Goal: Communication & Community: Participate in discussion

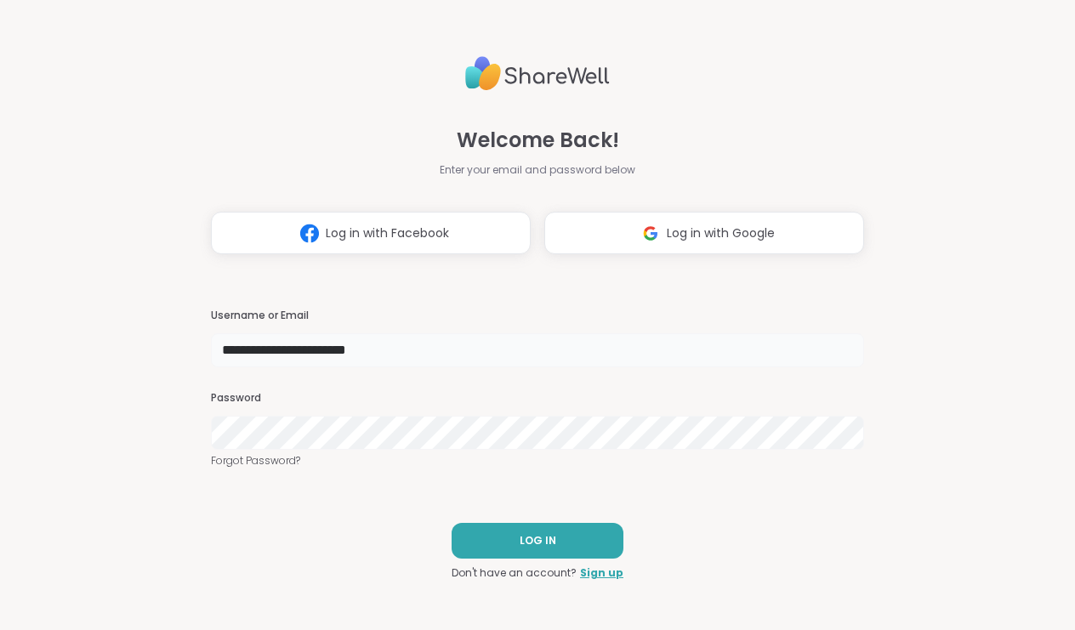
type input "**********"
click at [530, 544] on span "LOG IN" at bounding box center [538, 540] width 37 height 15
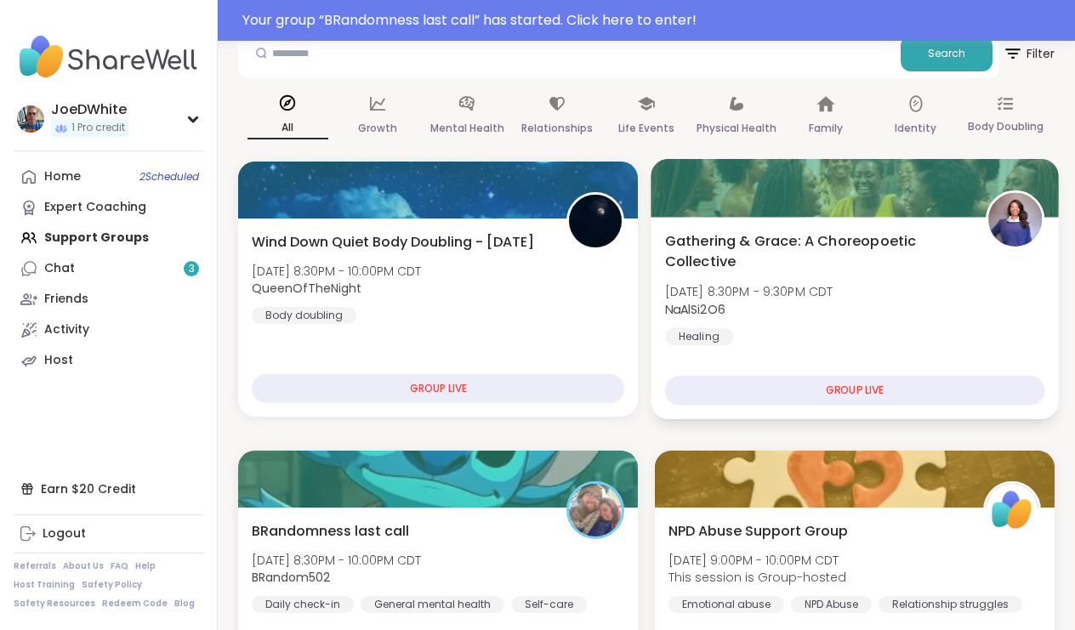
scroll to position [326, 0]
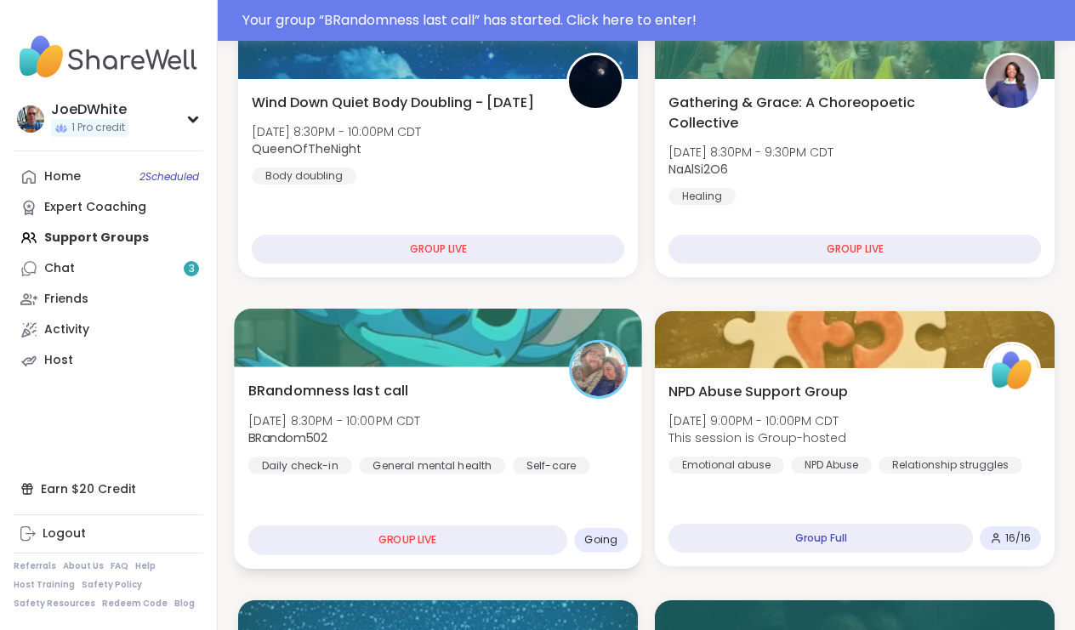
click at [470, 433] on div "BRandomness last call [DATE] 8:30PM - 10:00PM CDT BRandom502 Daily check-in Gen…" at bounding box center [438, 427] width 380 height 94
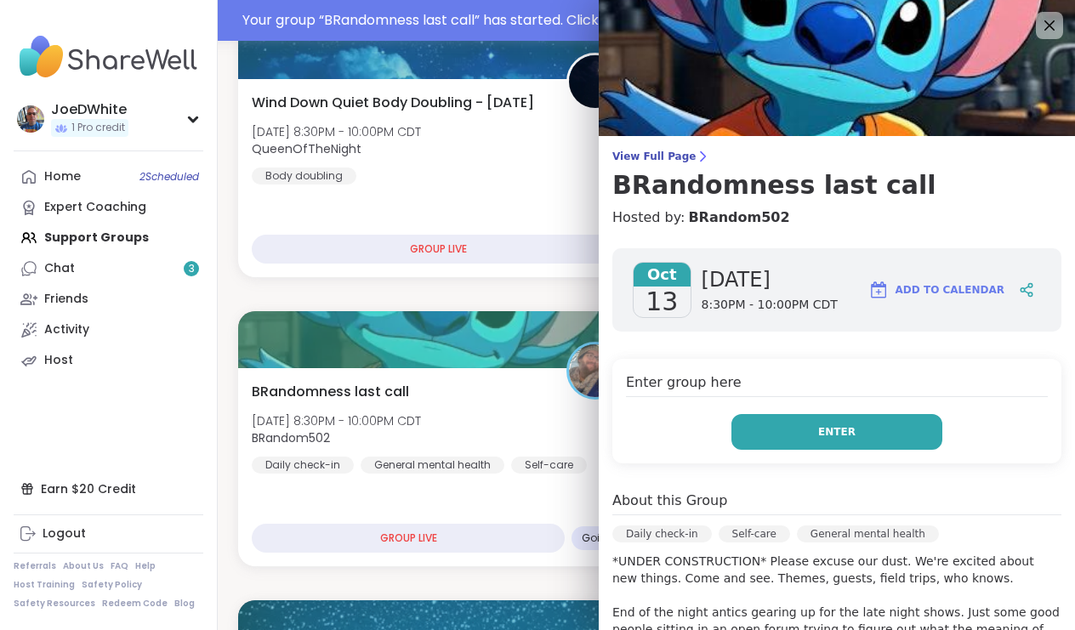
click at [855, 422] on button "Enter" at bounding box center [837, 432] width 211 height 36
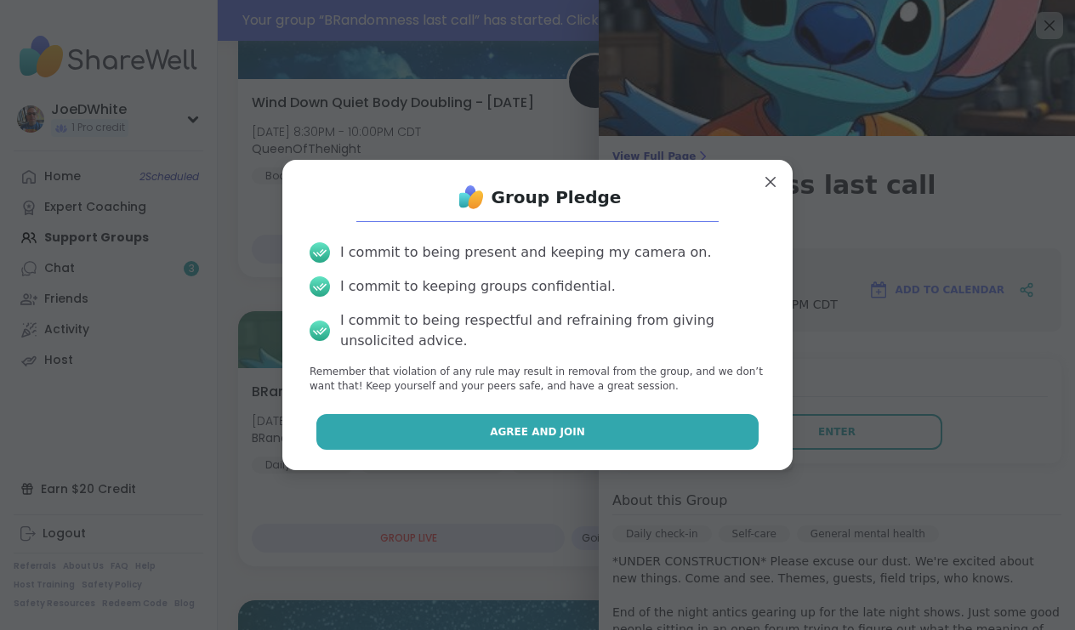
click at [678, 432] on button "Agree and Join" at bounding box center [538, 432] width 443 height 36
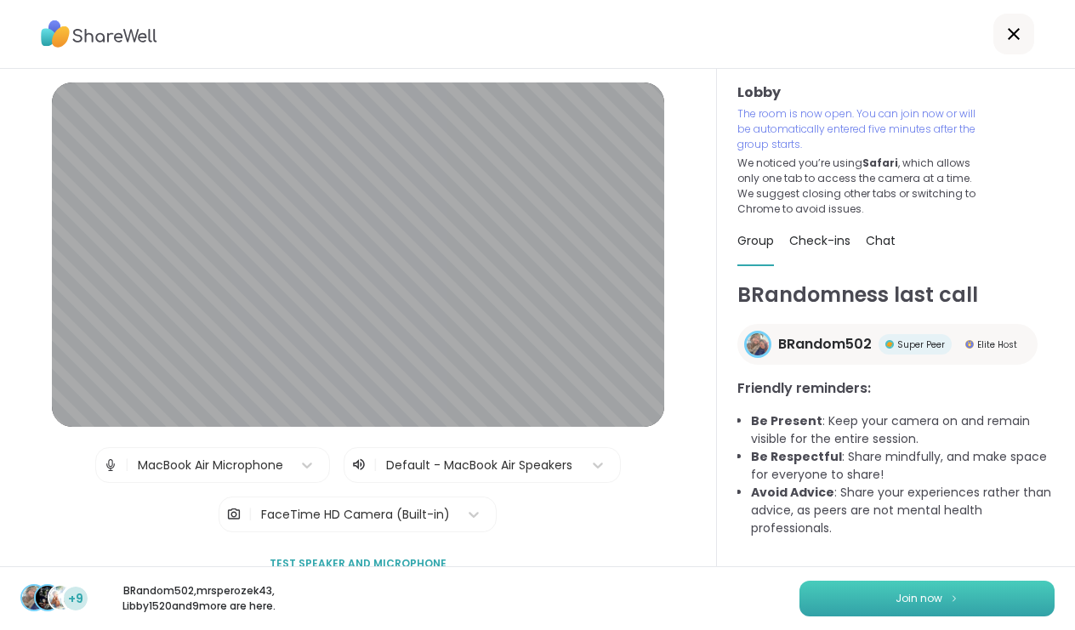
click at [916, 590] on button "Join now" at bounding box center [927, 599] width 255 height 36
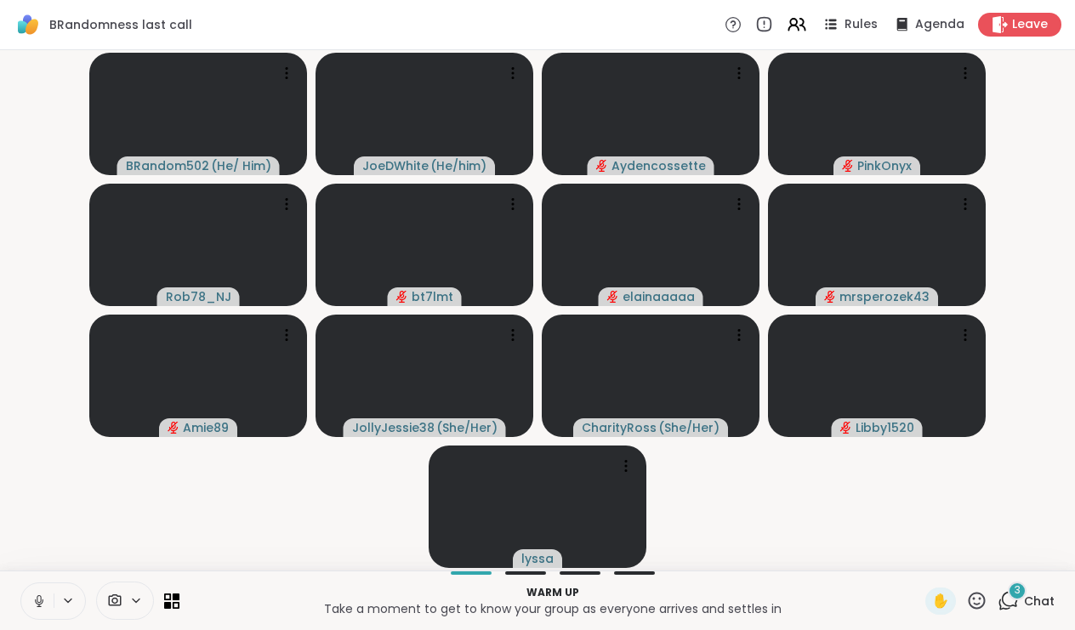
click at [32, 594] on icon at bounding box center [38, 601] width 15 height 15
click at [1042, 595] on span "Chat" at bounding box center [1039, 601] width 31 height 17
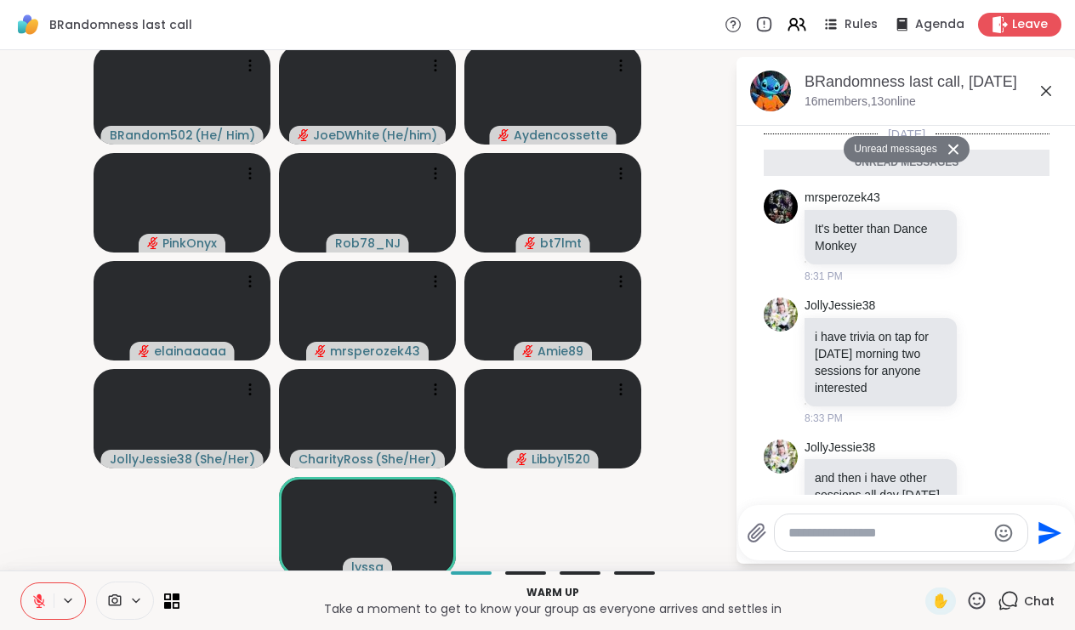
scroll to position [511, 0]
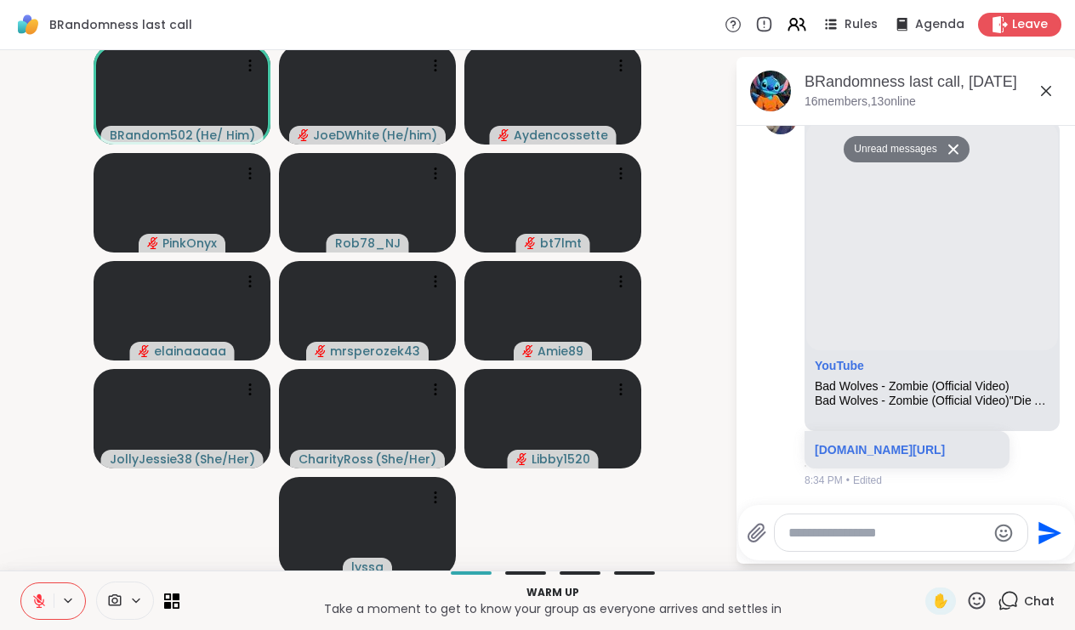
click at [1047, 83] on icon at bounding box center [1046, 91] width 20 height 20
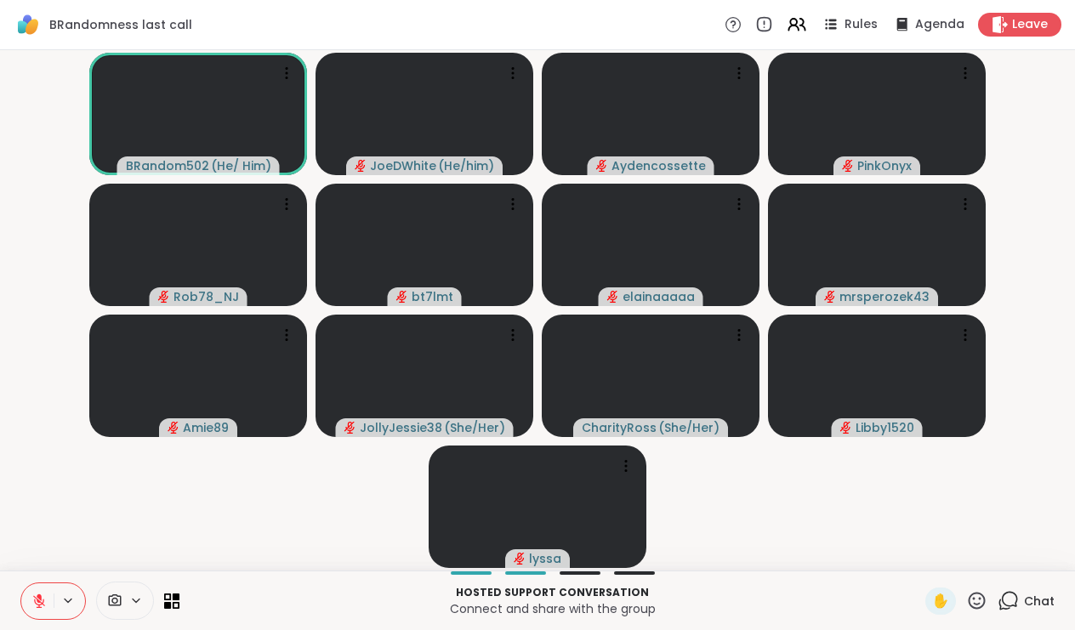
scroll to position [0, 0]
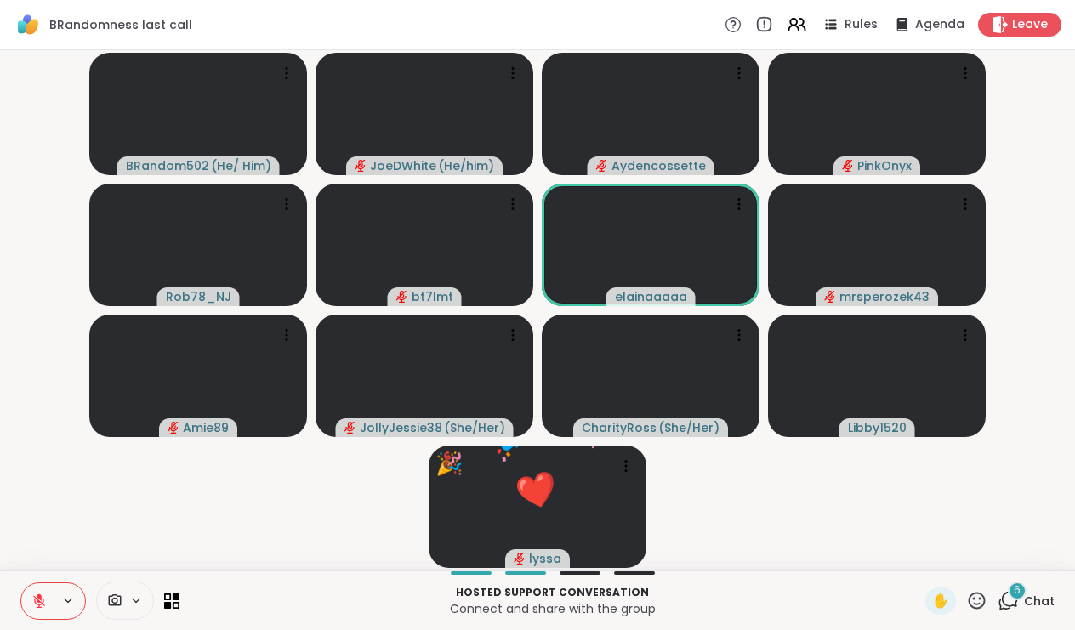
click at [36, 600] on icon at bounding box center [38, 601] width 15 height 15
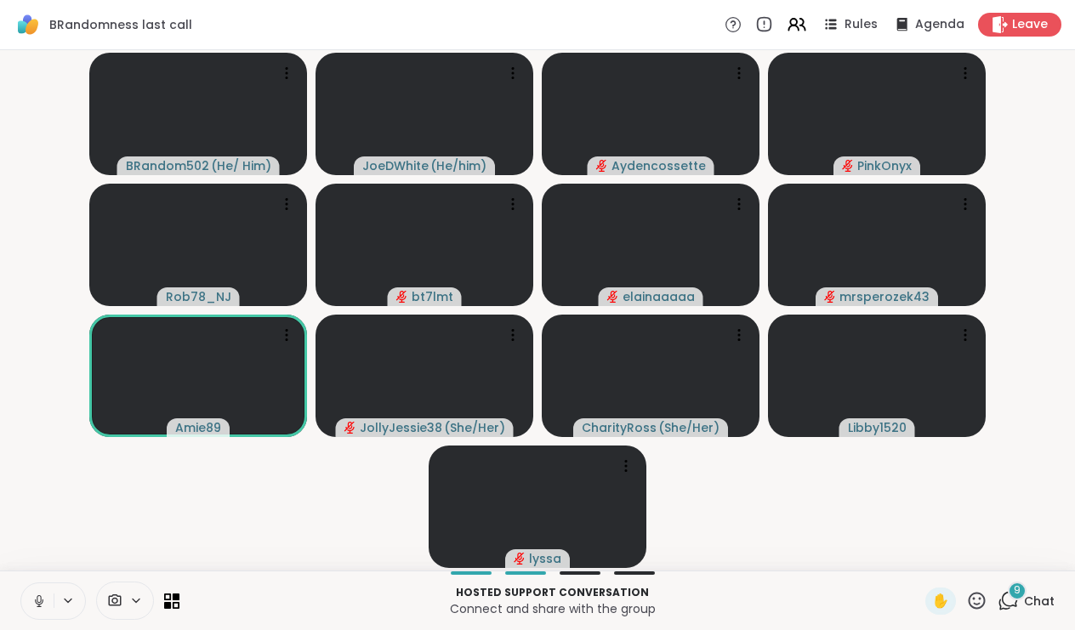
click at [35, 608] on icon at bounding box center [38, 601] width 15 height 15
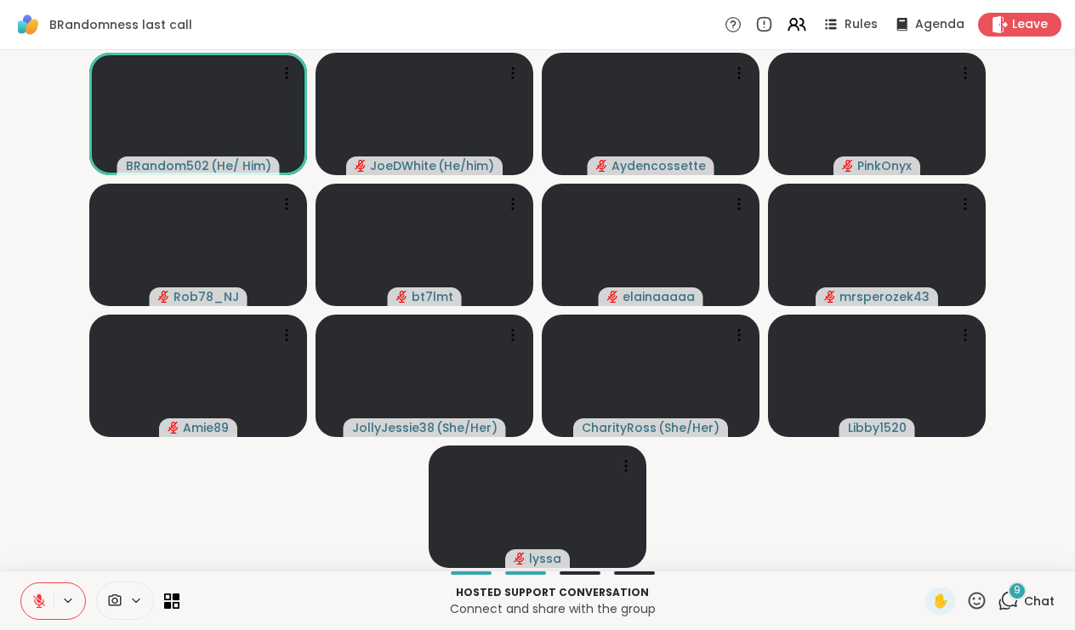
click at [1021, 592] on span "9" at bounding box center [1017, 591] width 7 height 14
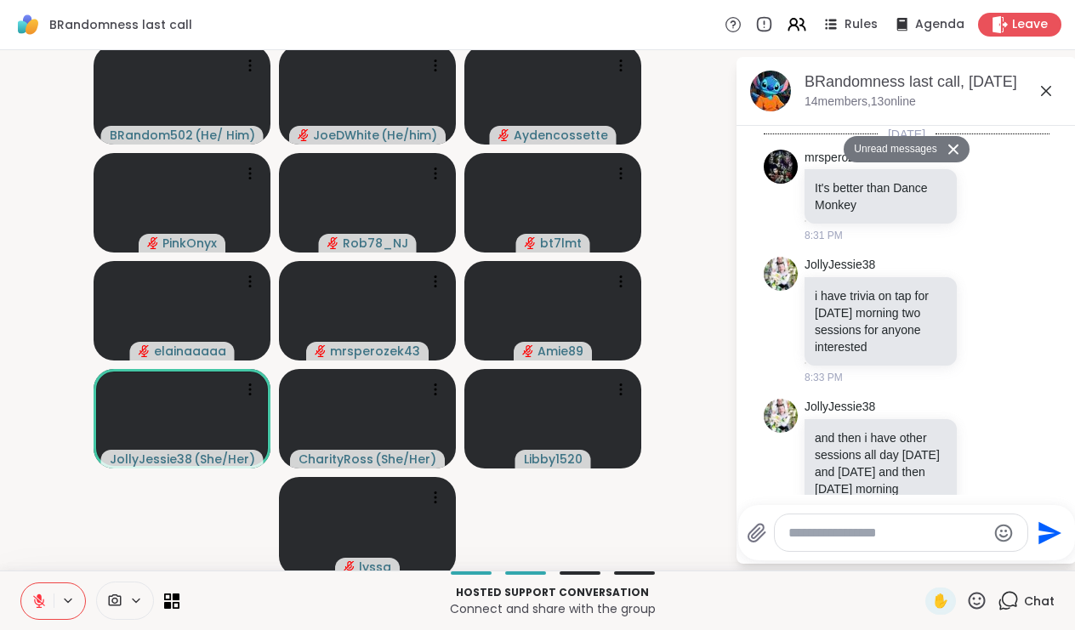
click at [1049, 87] on icon at bounding box center [1046, 91] width 20 height 20
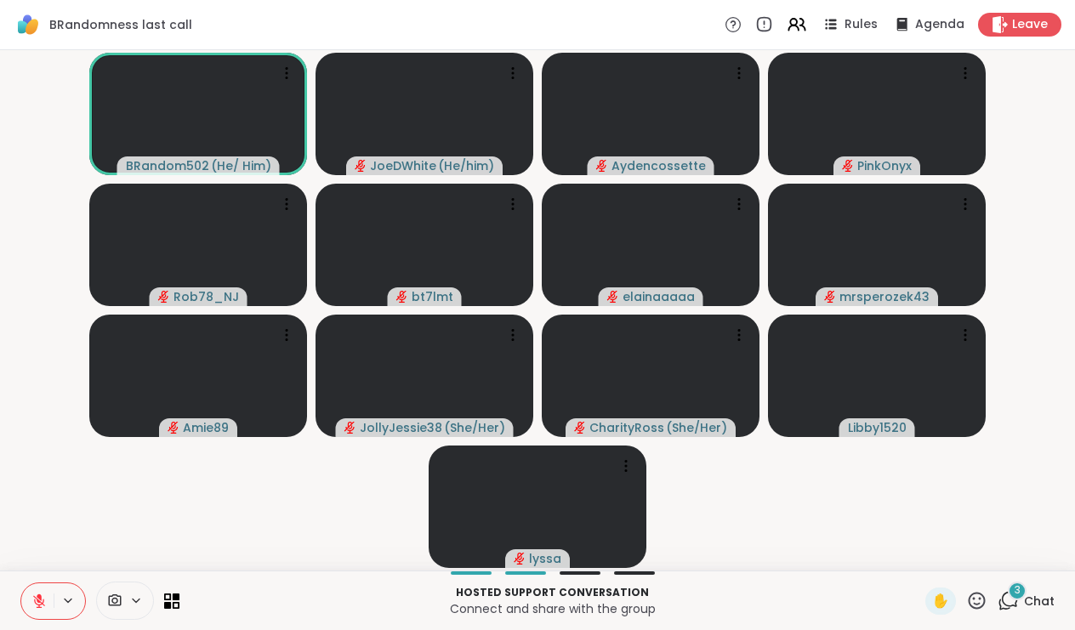
click at [33, 599] on icon at bounding box center [38, 601] width 15 height 15
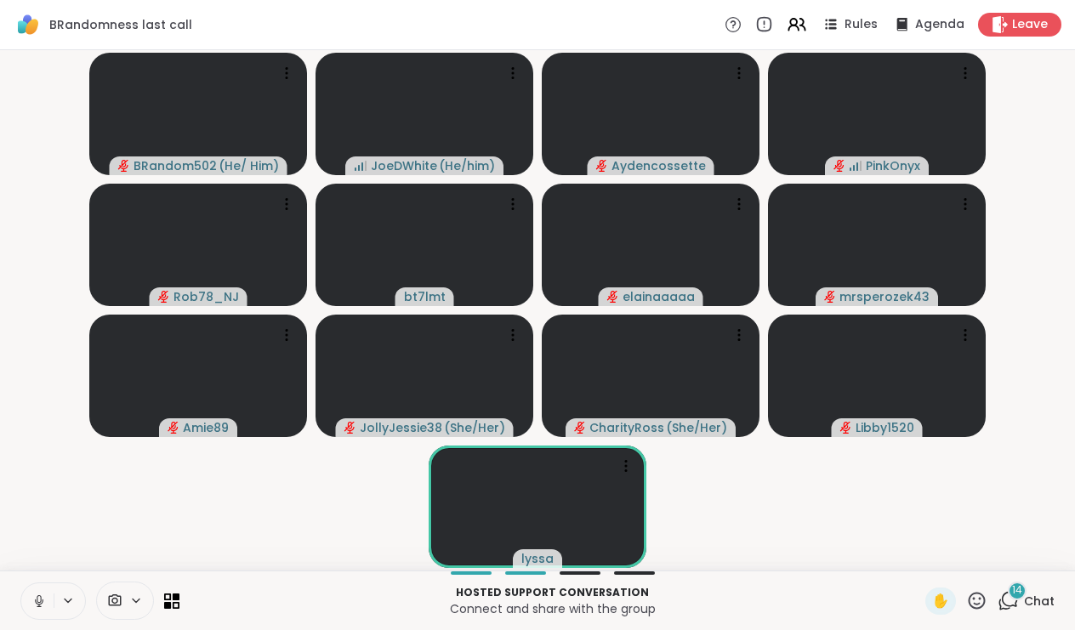
click at [46, 591] on button at bounding box center [37, 602] width 32 height 36
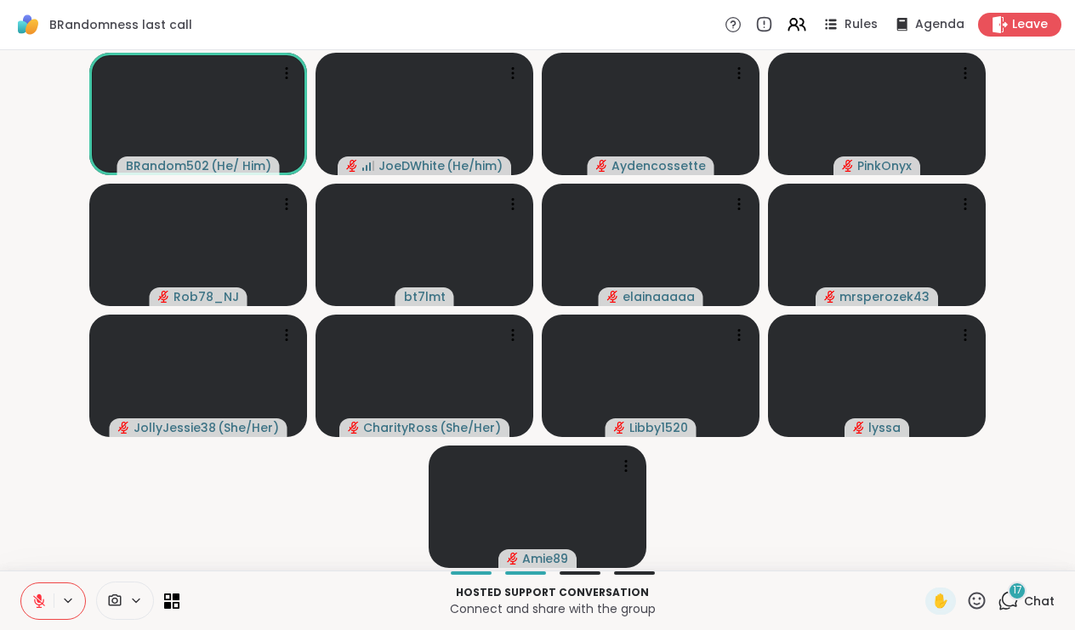
click at [1030, 593] on span "Chat" at bounding box center [1039, 601] width 31 height 17
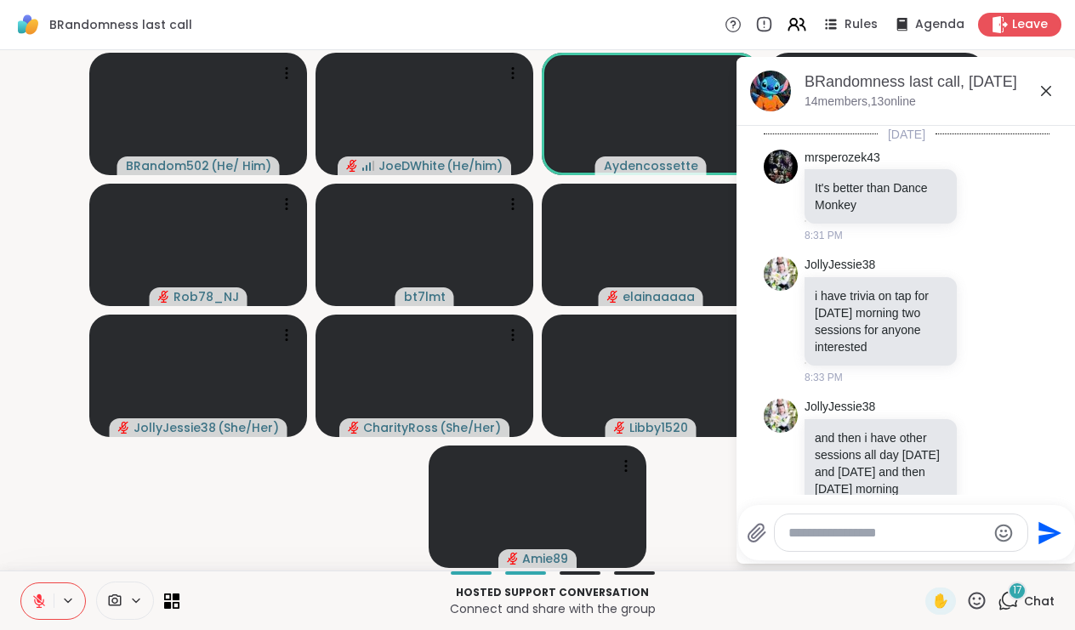
click at [1044, 94] on icon at bounding box center [1046, 91] width 10 height 10
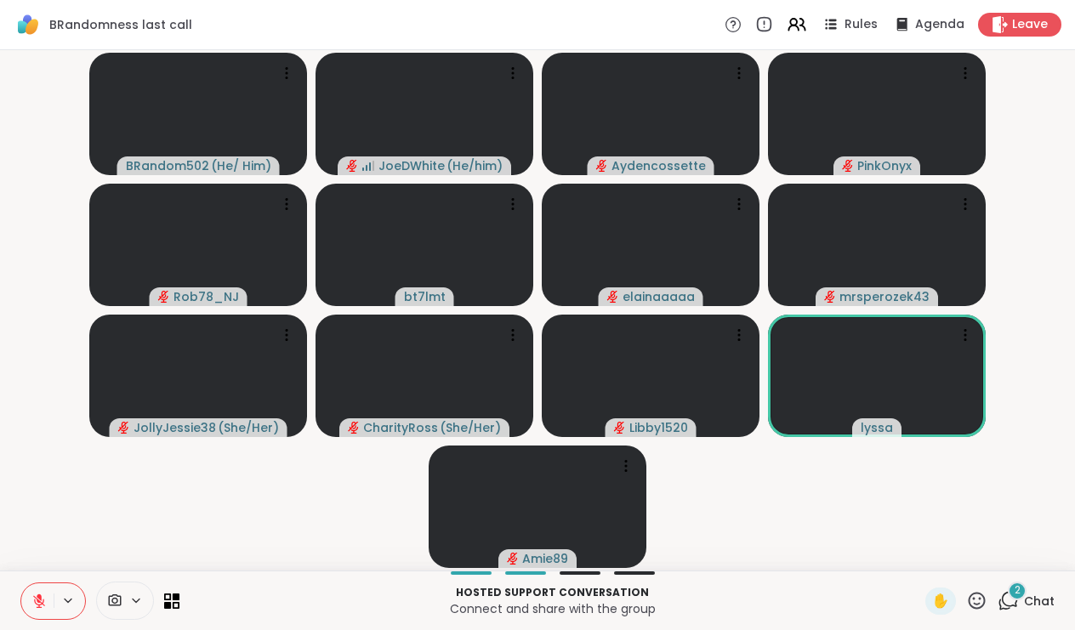
click at [1032, 594] on span "Chat" at bounding box center [1039, 601] width 31 height 17
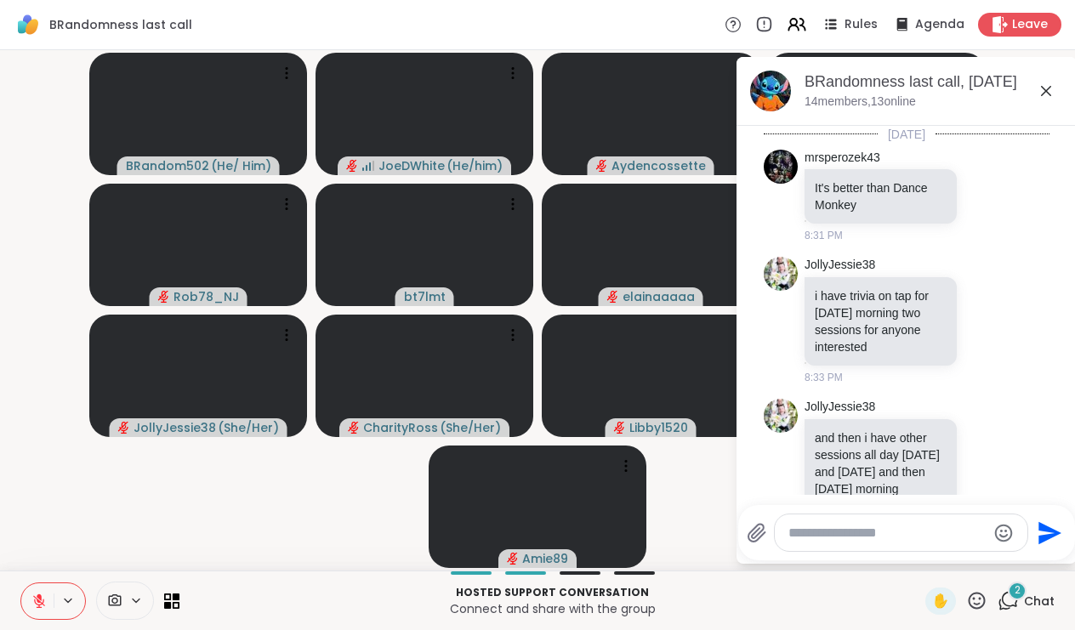
click at [1046, 91] on icon at bounding box center [1046, 91] width 10 height 10
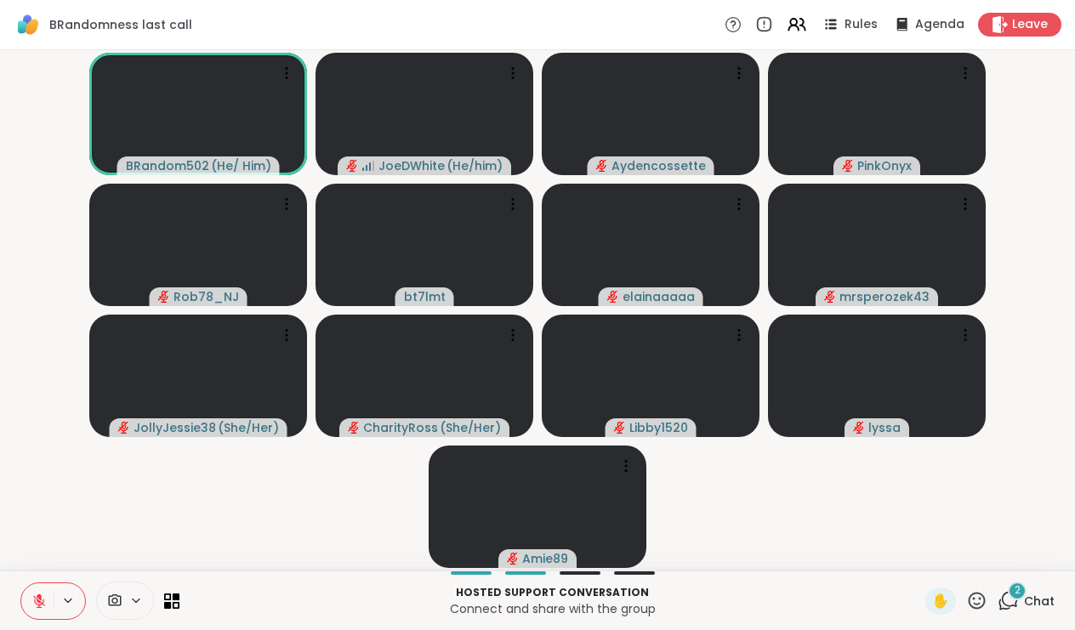
click at [1016, 599] on div "2" at bounding box center [1017, 591] width 19 height 19
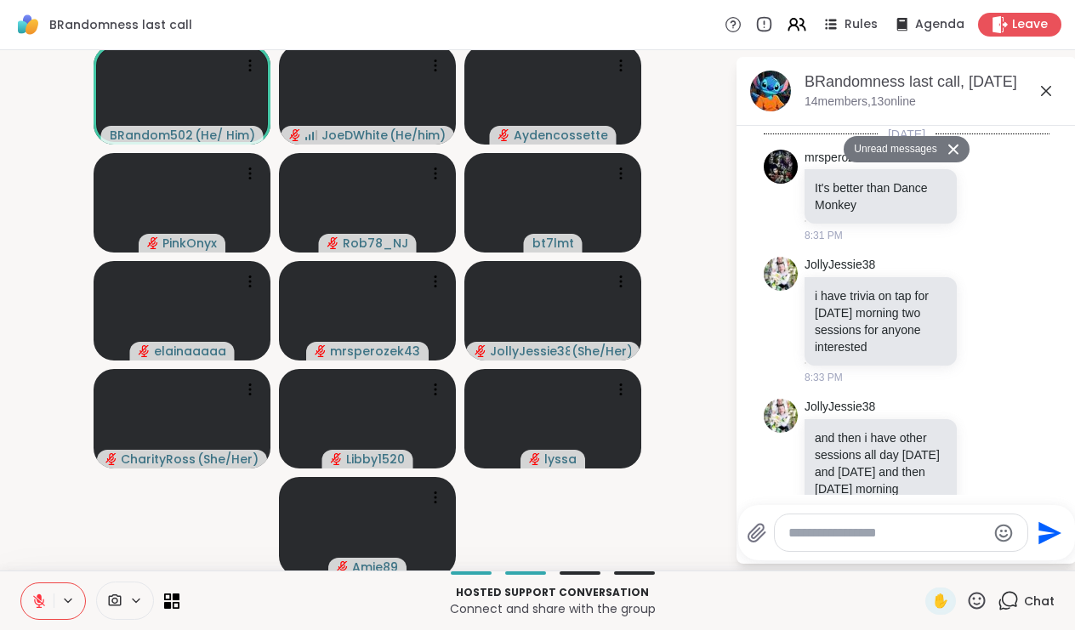
click at [1046, 93] on icon at bounding box center [1046, 91] width 20 height 20
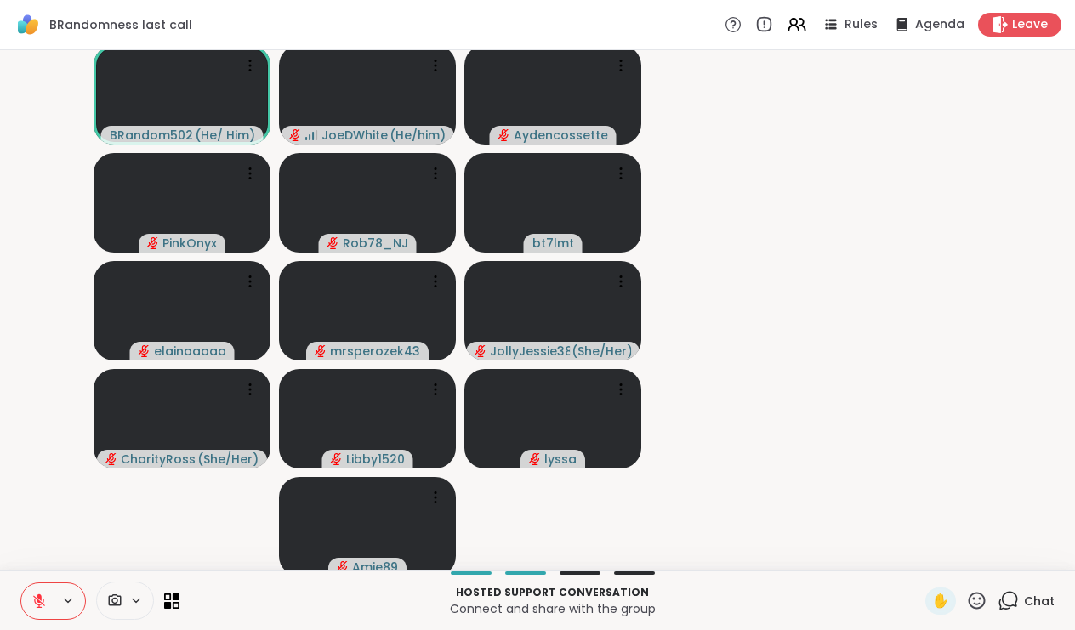
click at [1047, 88] on video-player-container "BRandom502 ( He/ Him ) JoeDWhite ( He/him ) Aydencossette PinkOnyx Rob78_NJ bt7…" at bounding box center [537, 310] width 1055 height 507
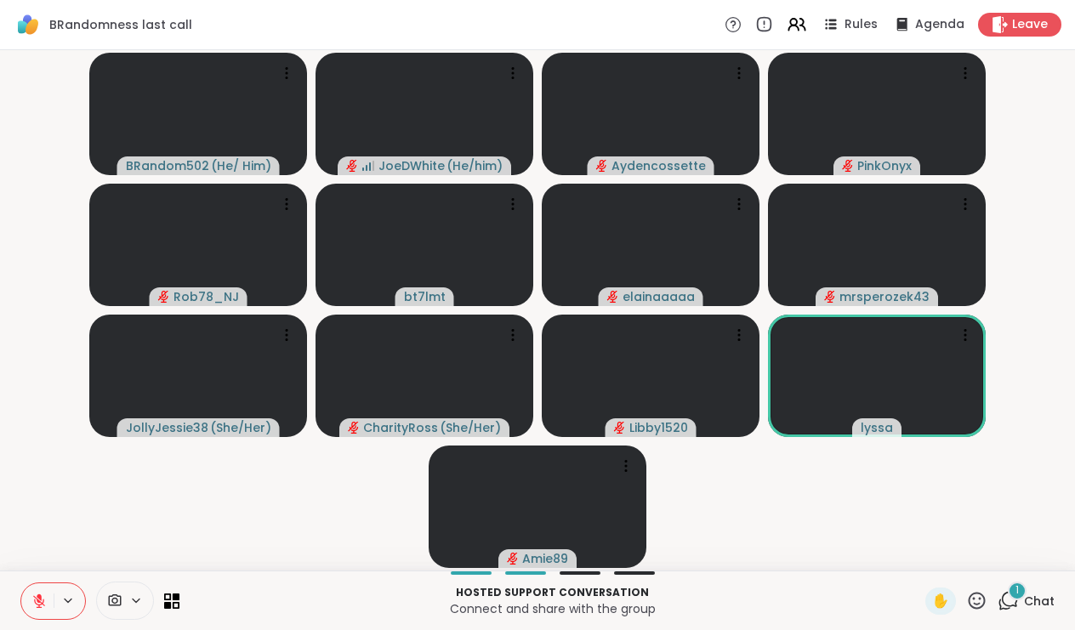
click at [1030, 596] on span "Chat" at bounding box center [1039, 601] width 31 height 17
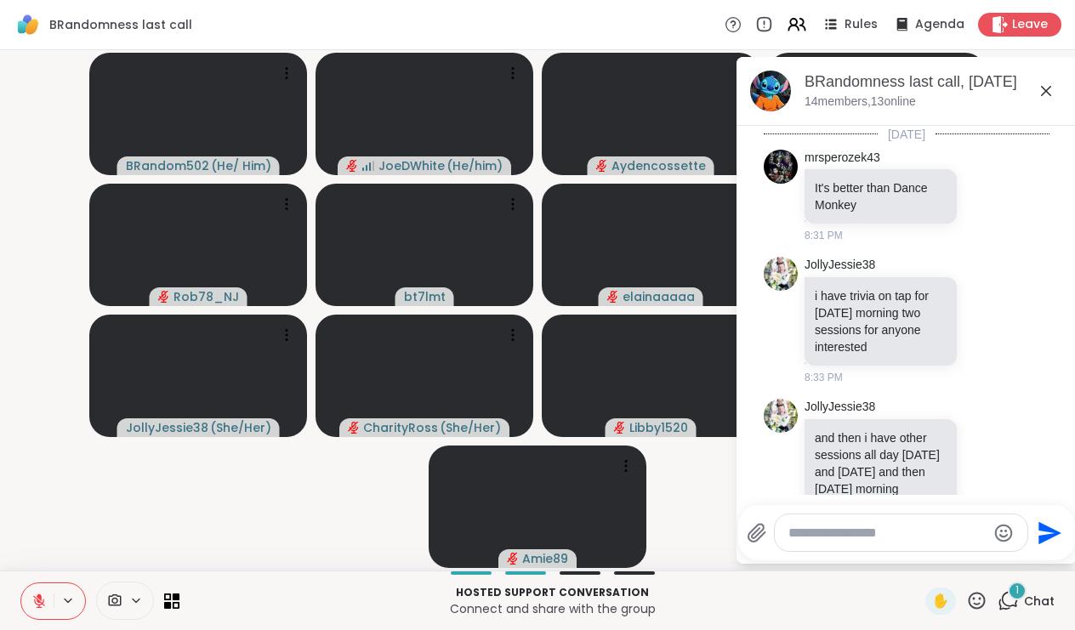
click at [1049, 94] on icon at bounding box center [1046, 91] width 20 height 20
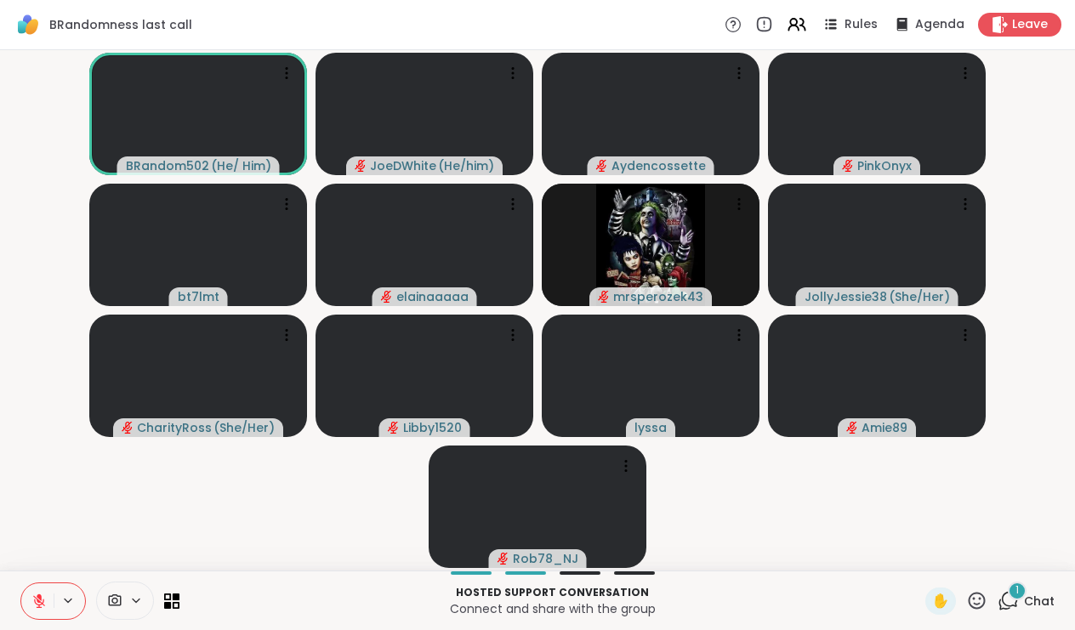
click at [39, 598] on icon at bounding box center [39, 597] width 5 height 7
click at [31, 598] on icon at bounding box center [38, 601] width 15 height 15
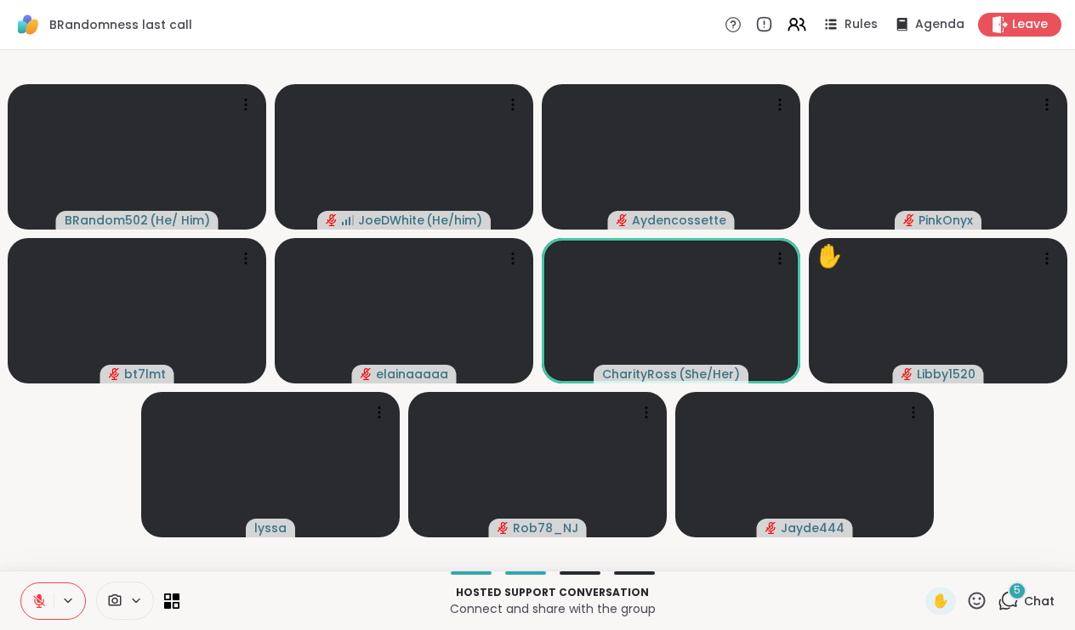
click at [1028, 602] on span "Chat" at bounding box center [1039, 601] width 31 height 17
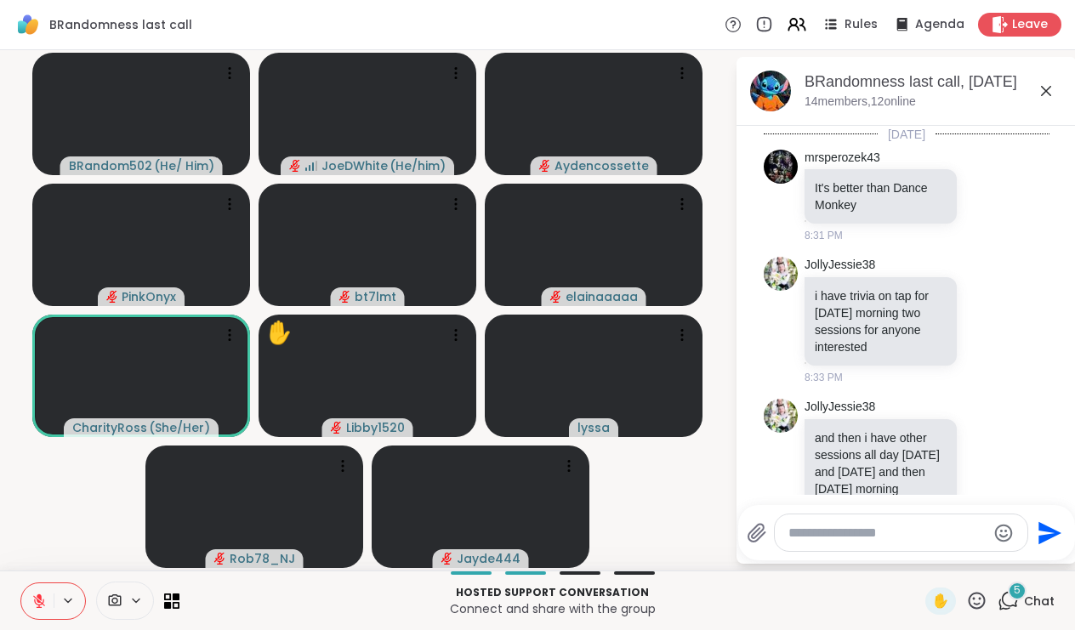
click at [1046, 85] on icon at bounding box center [1046, 91] width 20 height 20
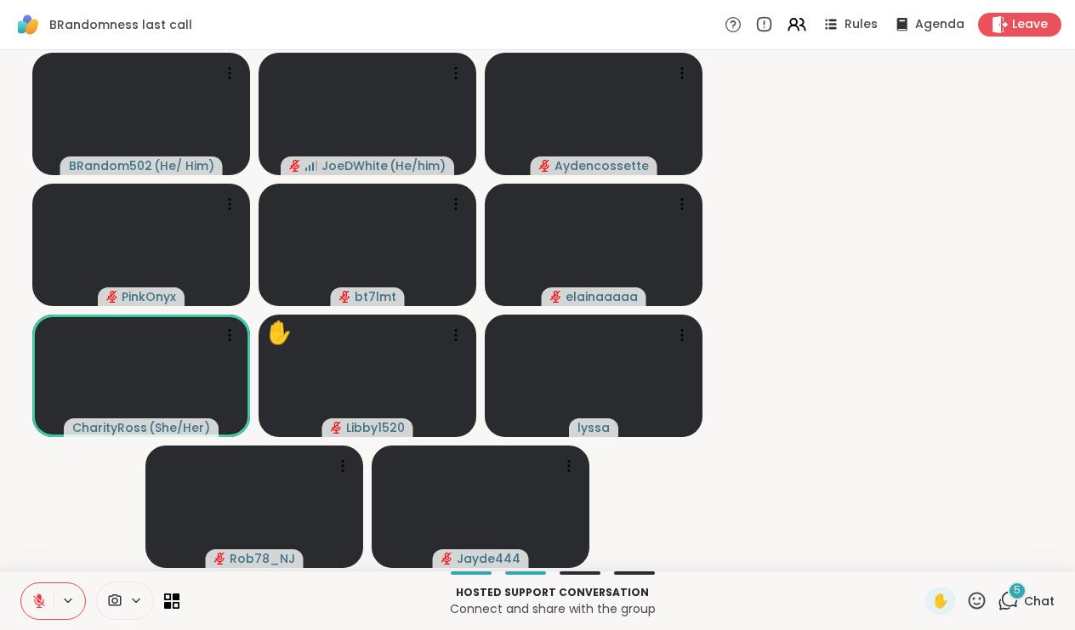
click at [1048, 89] on video-player-container "BRandom502 ( He/ Him ) JoeDWhite ( He/him ) Aydencossette PinkOnyx bt7lmt elain…" at bounding box center [537, 310] width 1055 height 507
click at [1047, 88] on video-player-container "BRandom502 ( He/ Him ) JoeDWhite ( He/him ) Aydencossette PinkOnyx bt7lmt elain…" at bounding box center [537, 310] width 1055 height 507
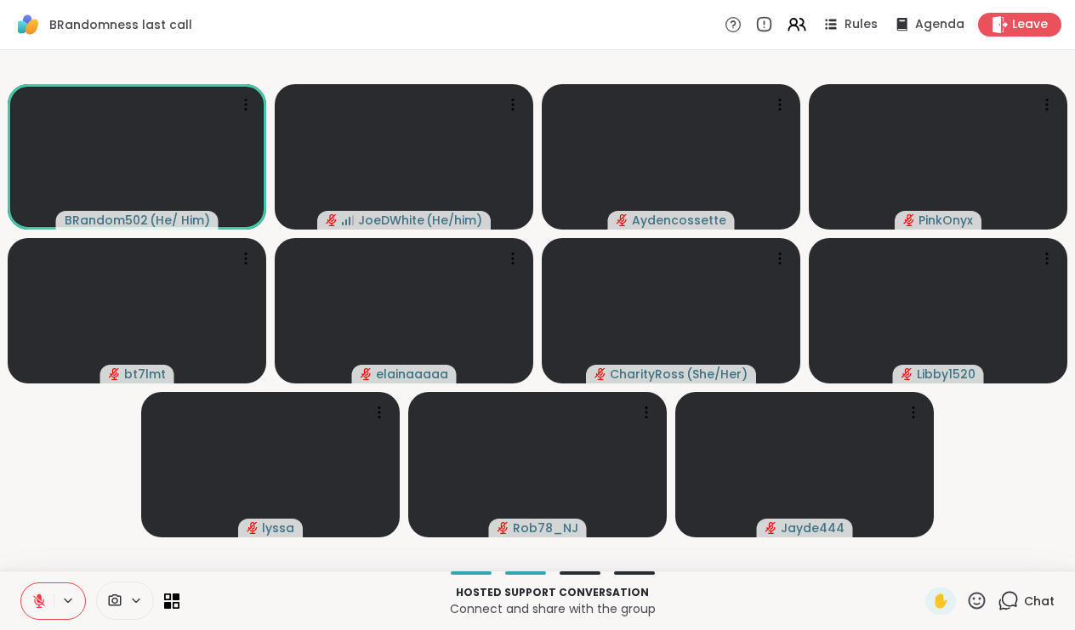
click at [43, 594] on icon at bounding box center [38, 601] width 15 height 15
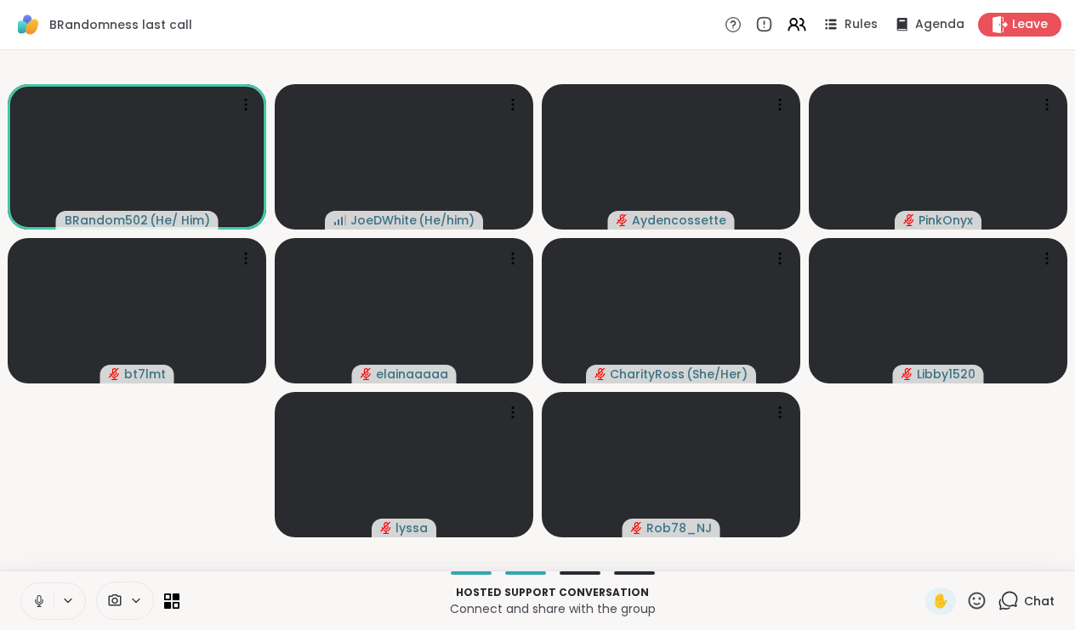
click at [43, 602] on icon at bounding box center [39, 601] width 9 height 5
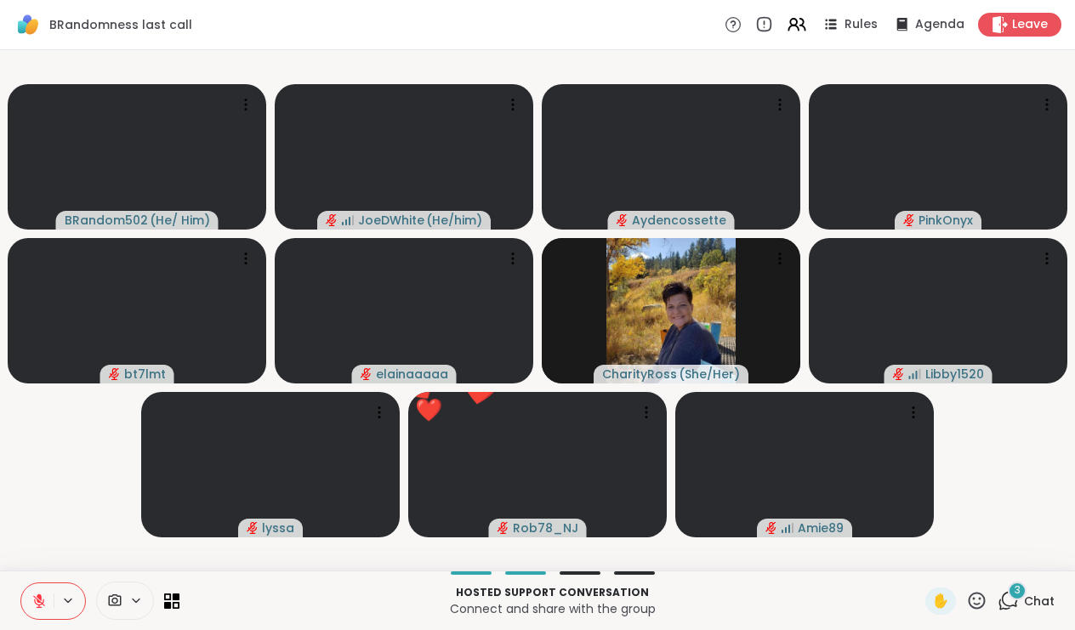
click at [22, 605] on button at bounding box center [37, 602] width 32 height 36
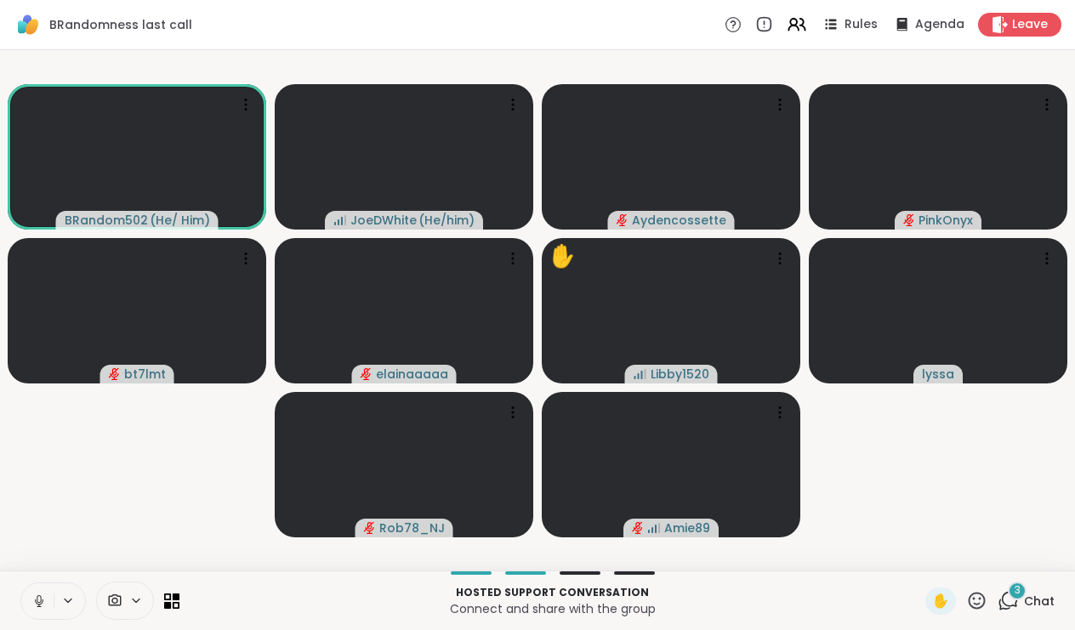
click at [1028, 598] on span "Chat" at bounding box center [1039, 601] width 31 height 17
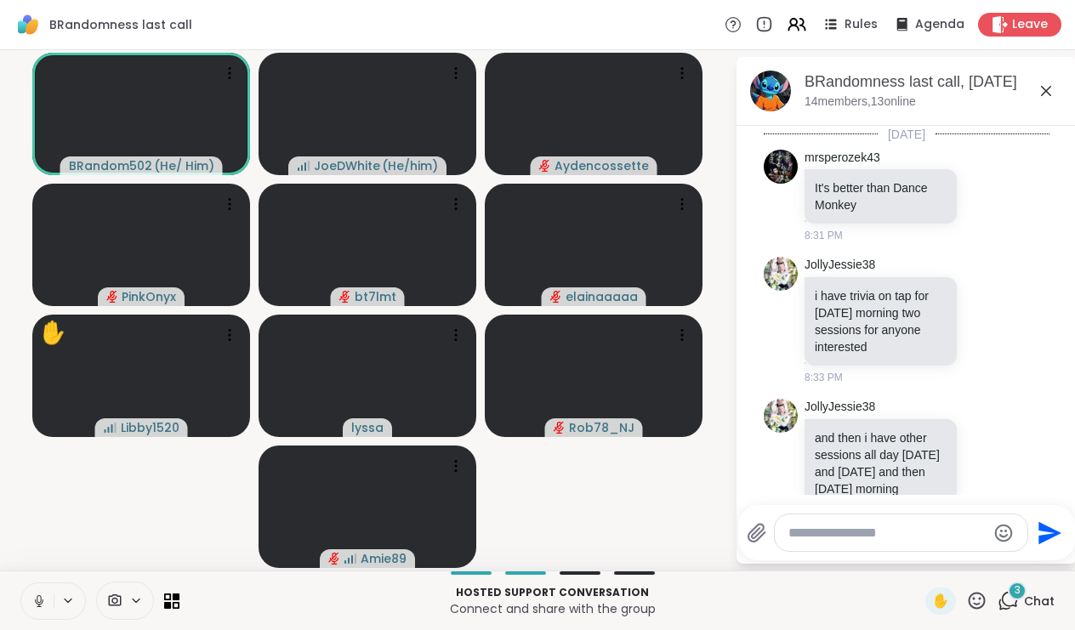
click at [1050, 90] on icon at bounding box center [1046, 91] width 20 height 20
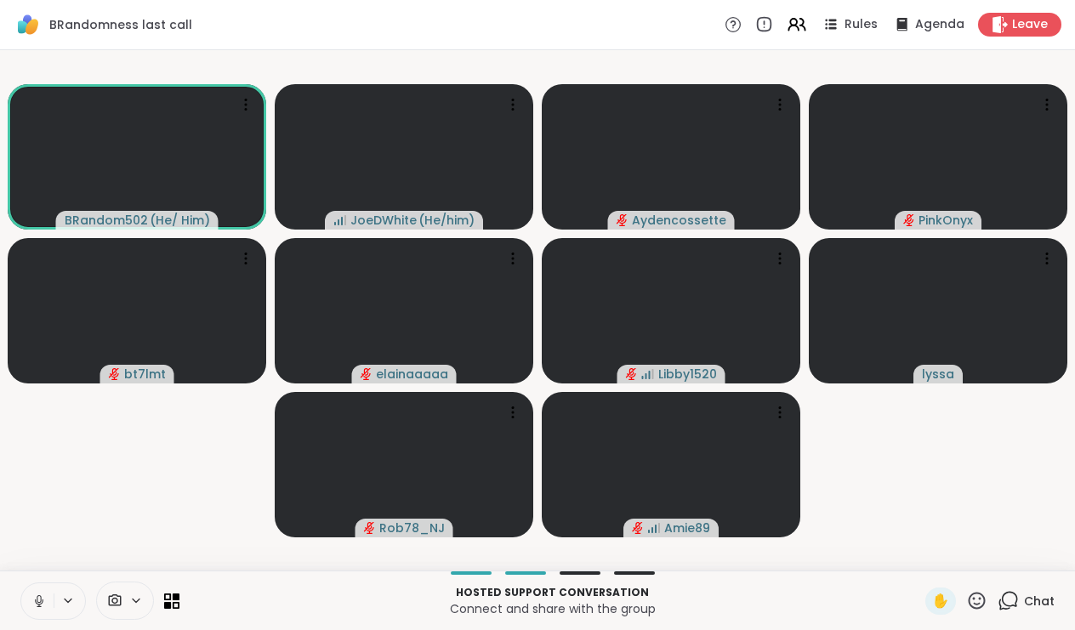
click at [37, 602] on icon at bounding box center [38, 601] width 15 height 15
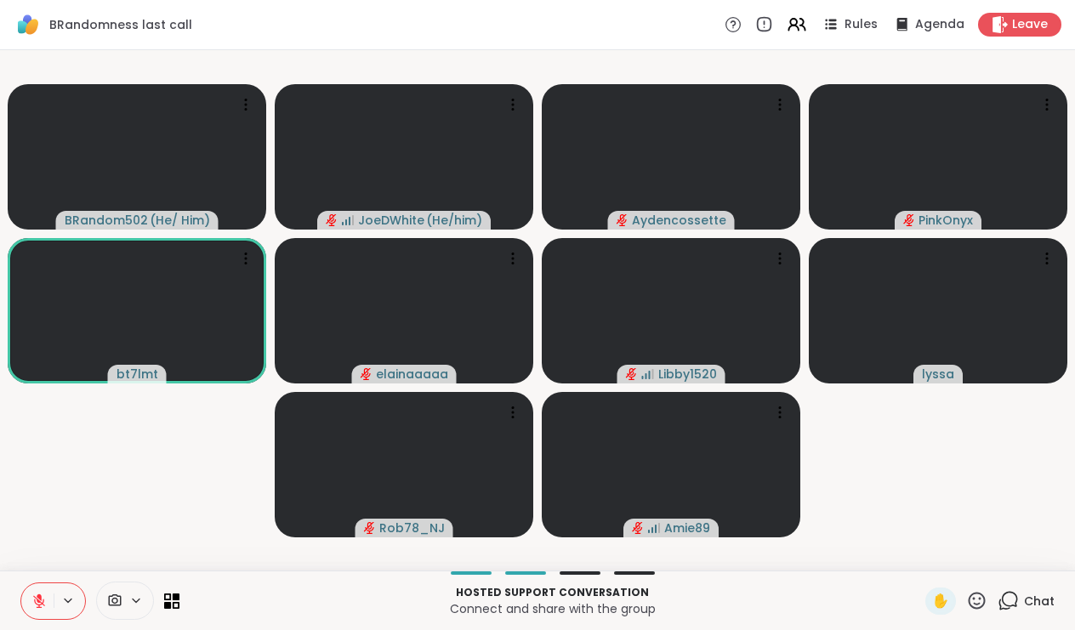
click at [45, 594] on icon at bounding box center [38, 601] width 15 height 15
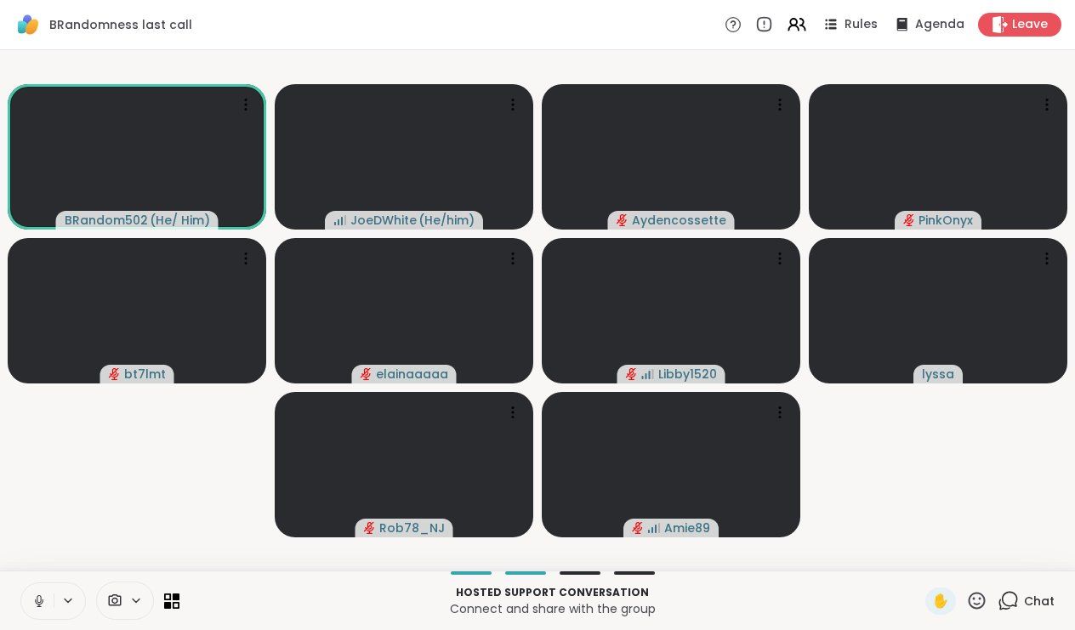
click at [37, 602] on icon at bounding box center [38, 601] width 15 height 15
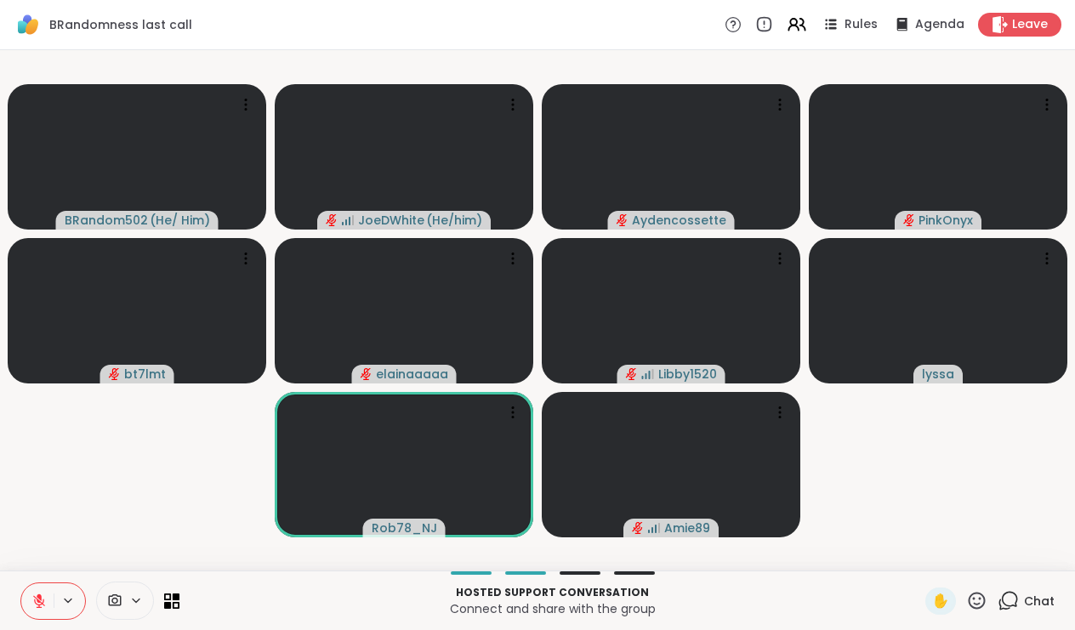
click at [31, 598] on icon at bounding box center [38, 601] width 15 height 15
click at [34, 597] on icon at bounding box center [38, 601] width 15 height 15
click at [37, 601] on icon at bounding box center [39, 602] width 12 height 12
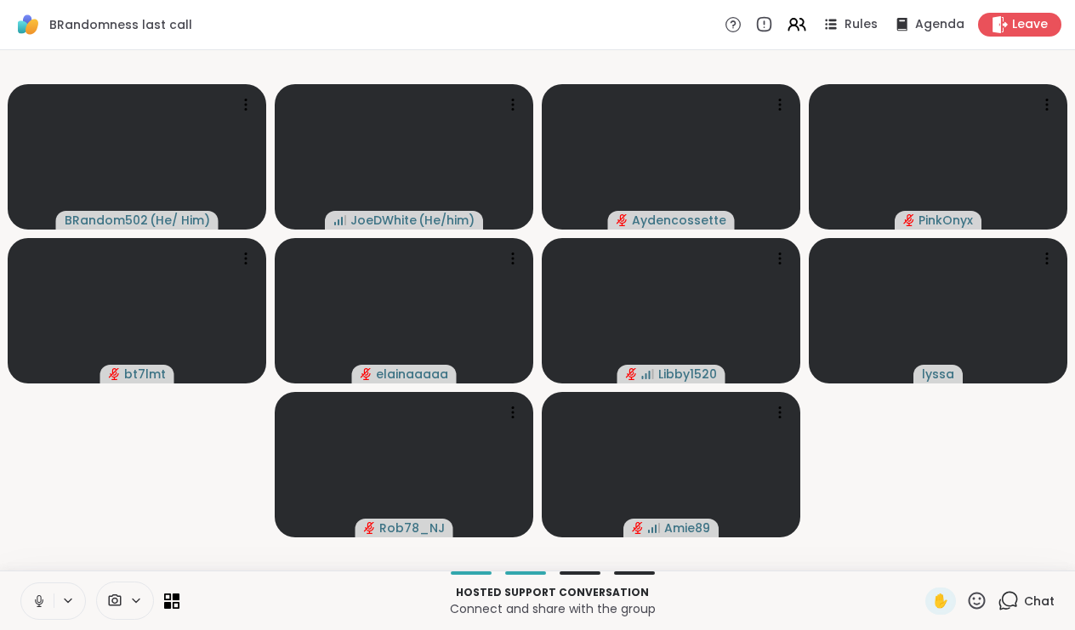
click at [37, 601] on icon at bounding box center [38, 601] width 15 height 15
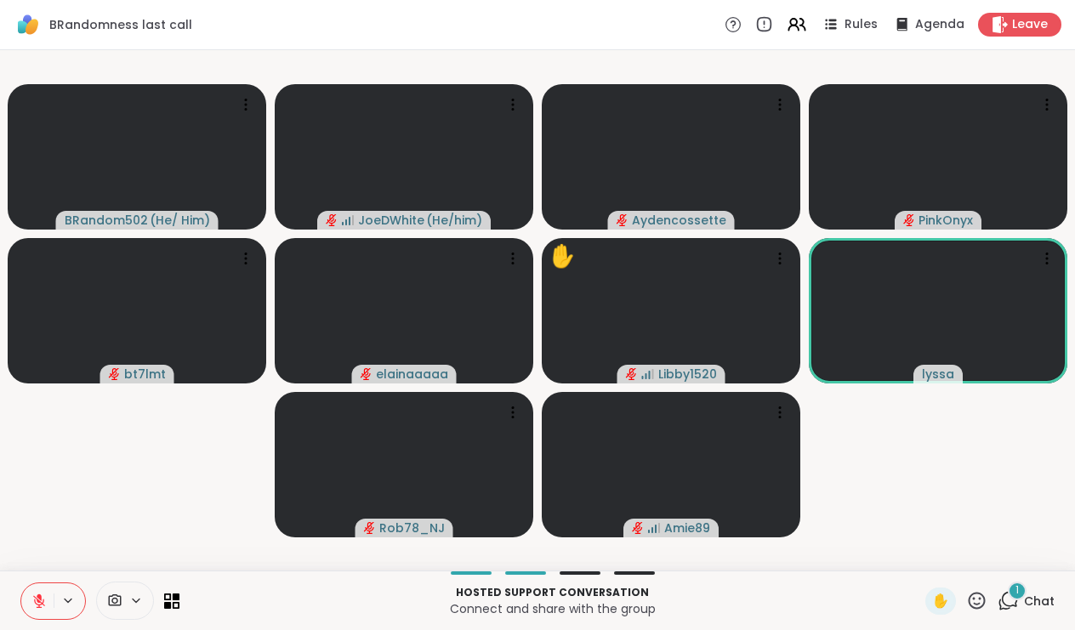
click at [41, 595] on icon at bounding box center [38, 601] width 15 height 15
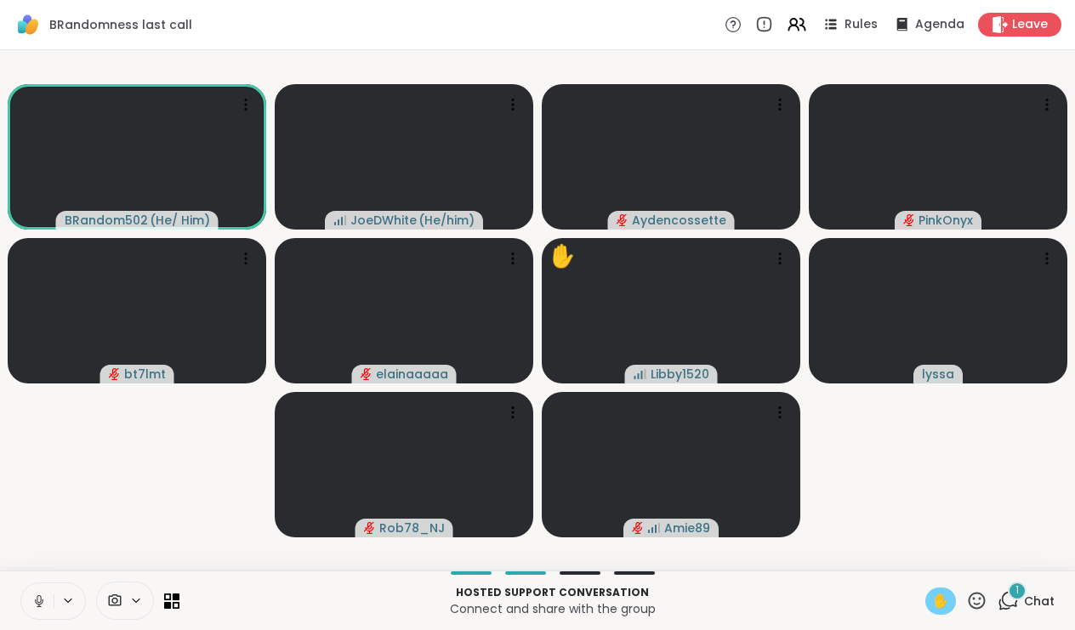
click at [934, 600] on span "✋" at bounding box center [941, 601] width 17 height 20
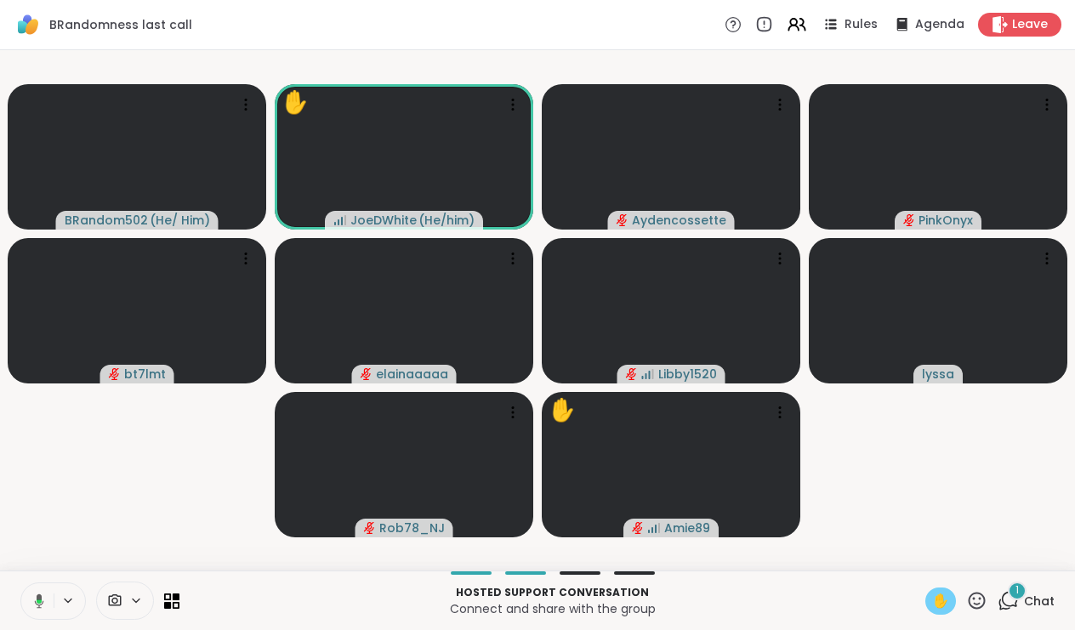
click at [28, 605] on button at bounding box center [36, 602] width 35 height 36
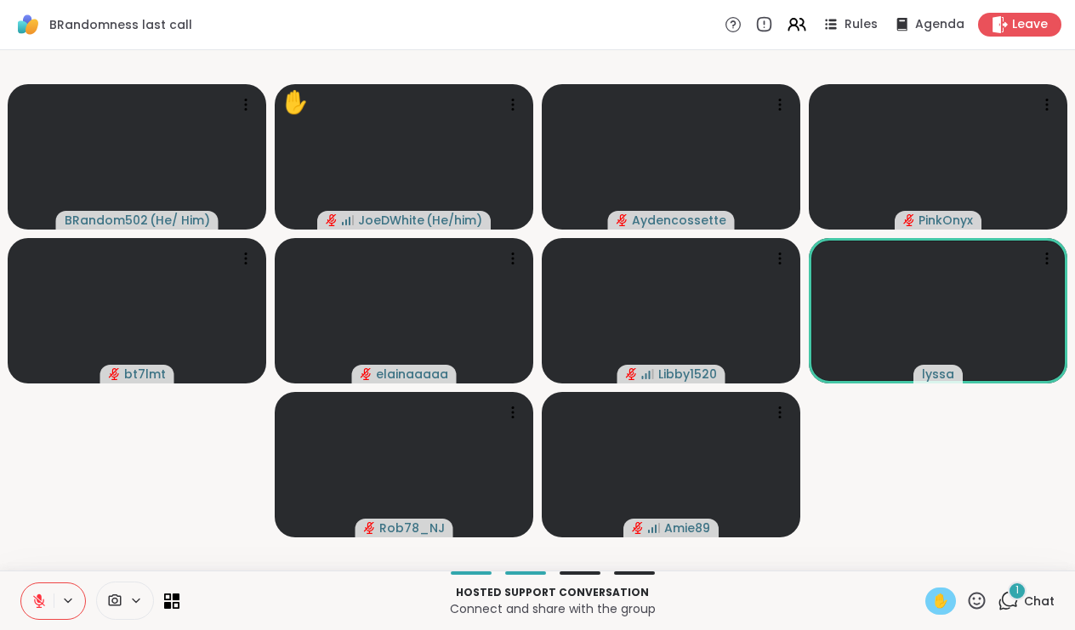
click at [34, 588] on button at bounding box center [37, 602] width 32 height 36
click at [1020, 599] on div "2" at bounding box center [1017, 591] width 19 height 19
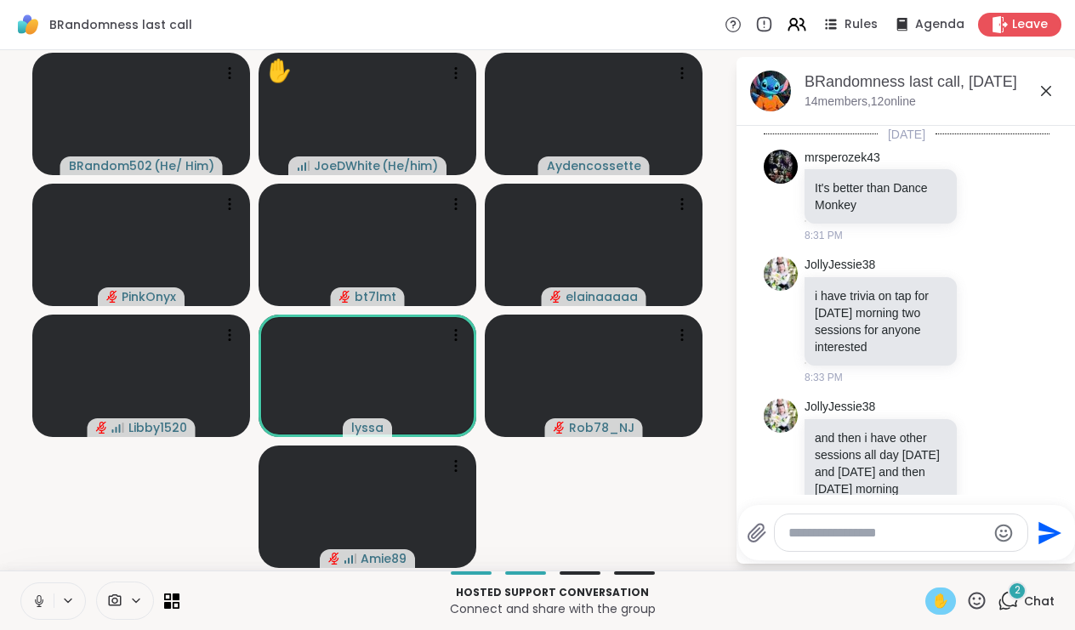
click at [941, 600] on span "✋" at bounding box center [941, 601] width 17 height 20
click at [634, 483] on video-player-container "BRandom502 ( He/ Him ) JoeDWhite ( He/him ) Aydencossette PinkOnyx bt7lmt elain…" at bounding box center [367, 310] width 715 height 507
click at [1045, 87] on icon at bounding box center [1046, 91] width 20 height 20
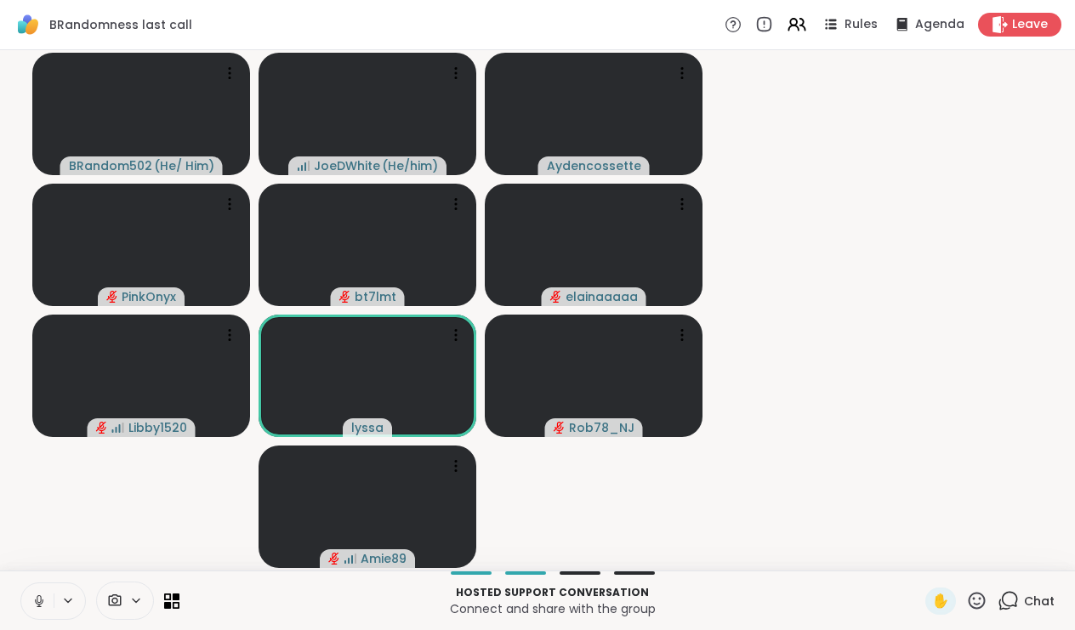
click at [37, 599] on icon at bounding box center [38, 601] width 15 height 15
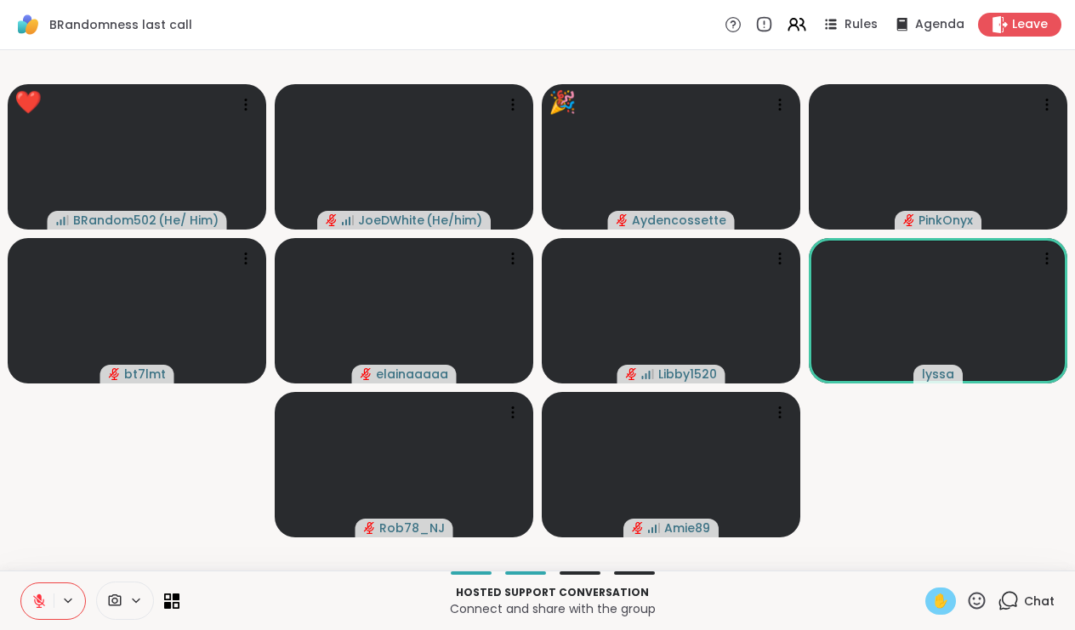
click at [940, 600] on span "✋" at bounding box center [941, 601] width 17 height 20
click at [944, 613] on div "✋" at bounding box center [941, 601] width 31 height 27
click at [942, 603] on span "✋" at bounding box center [941, 601] width 17 height 20
click at [944, 596] on span "✋" at bounding box center [941, 601] width 17 height 20
click at [978, 602] on icon at bounding box center [977, 600] width 21 height 21
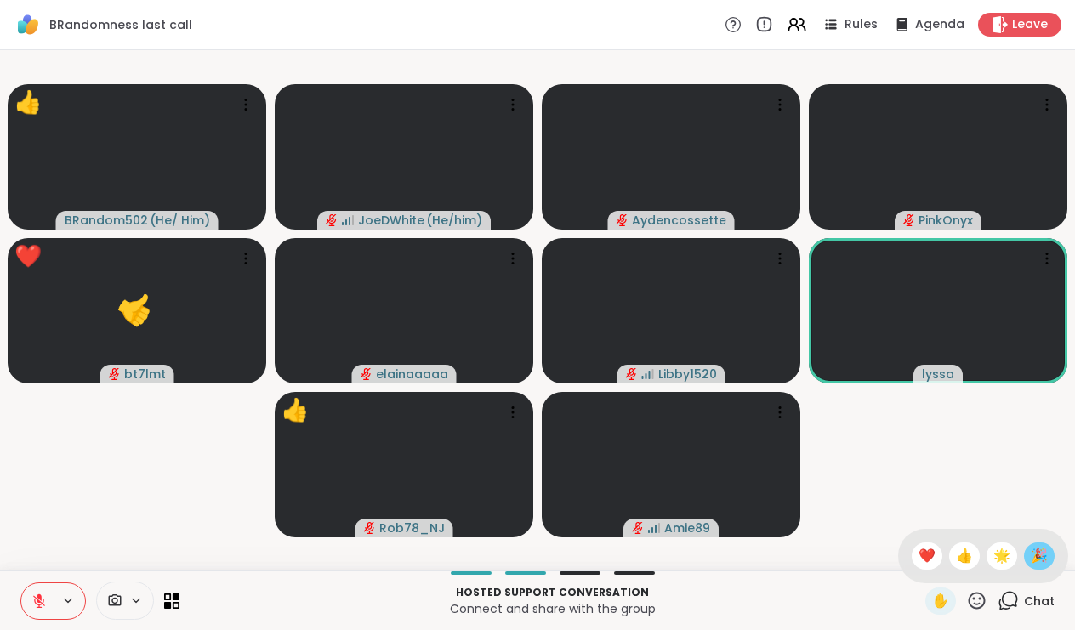
click at [1037, 562] on span "🎉" at bounding box center [1039, 556] width 17 height 20
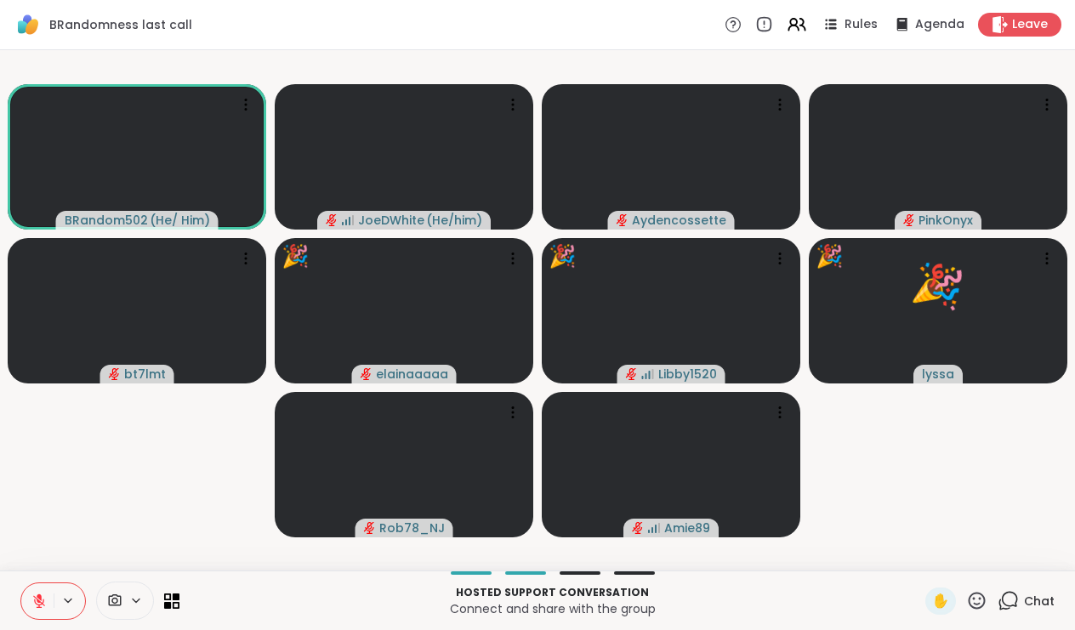
click at [977, 601] on icon at bounding box center [977, 600] width 21 height 21
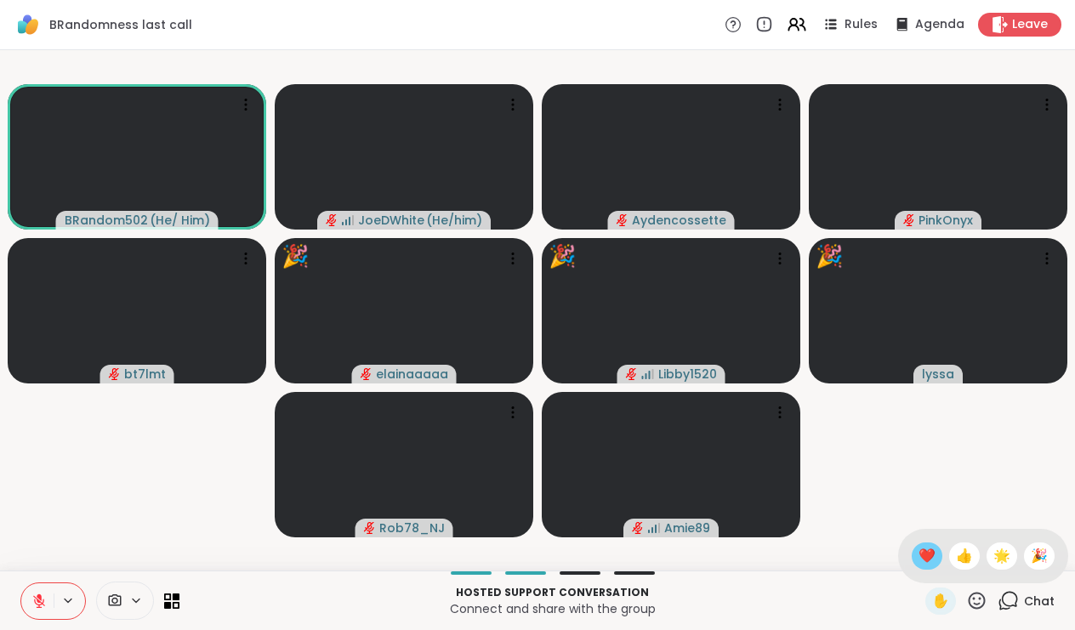
click at [927, 554] on span "❤️" at bounding box center [927, 556] width 17 height 20
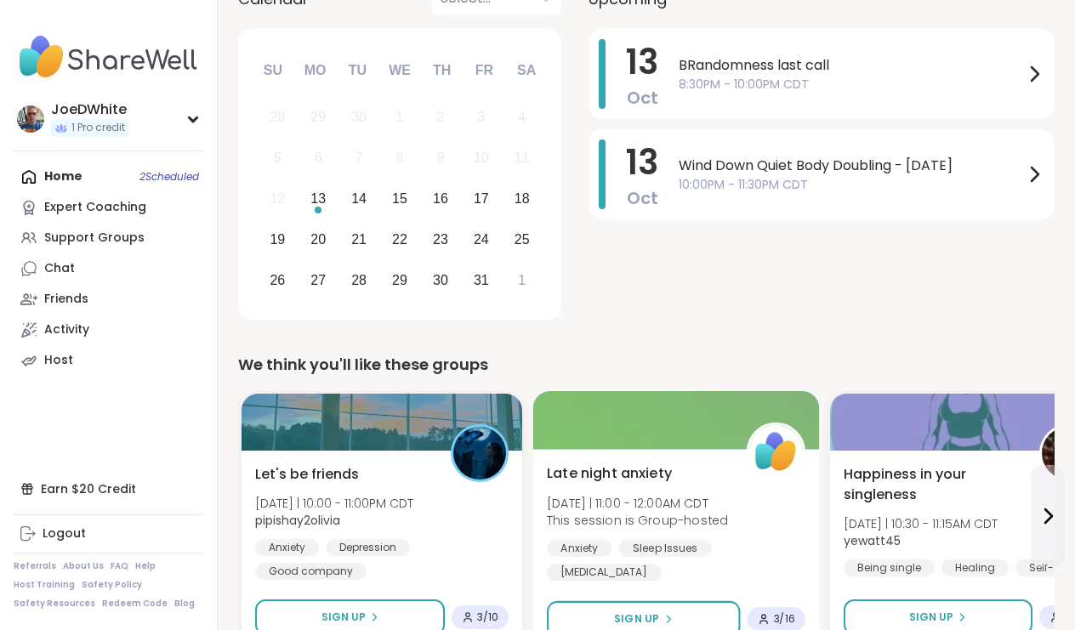
scroll to position [215, 0]
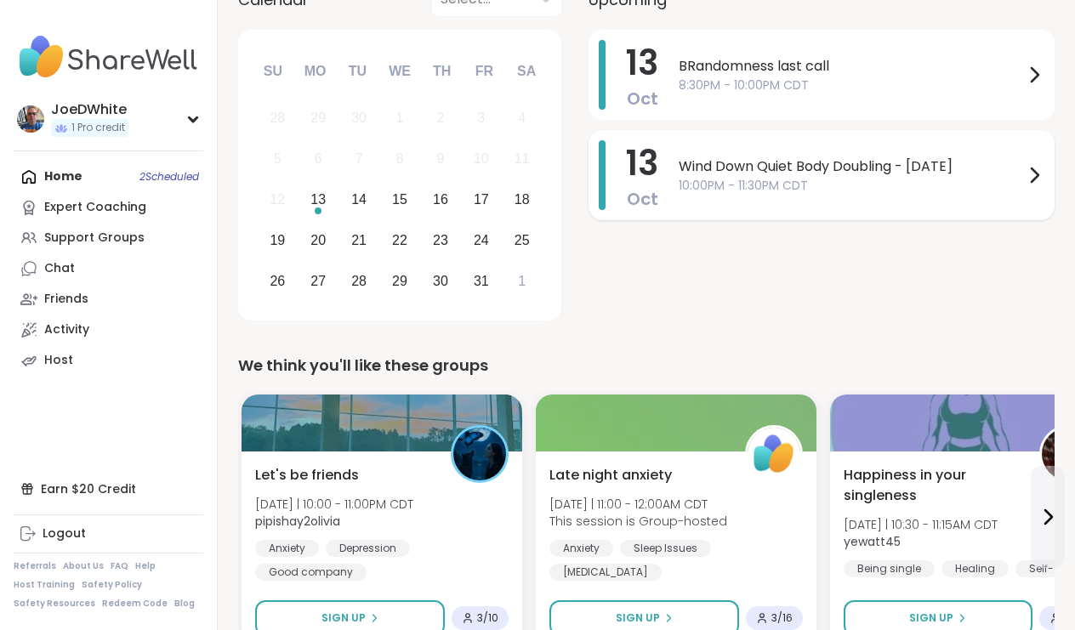
click at [701, 173] on span "Wind Down Quiet Body Doubling - [DATE]" at bounding box center [851, 167] width 345 height 20
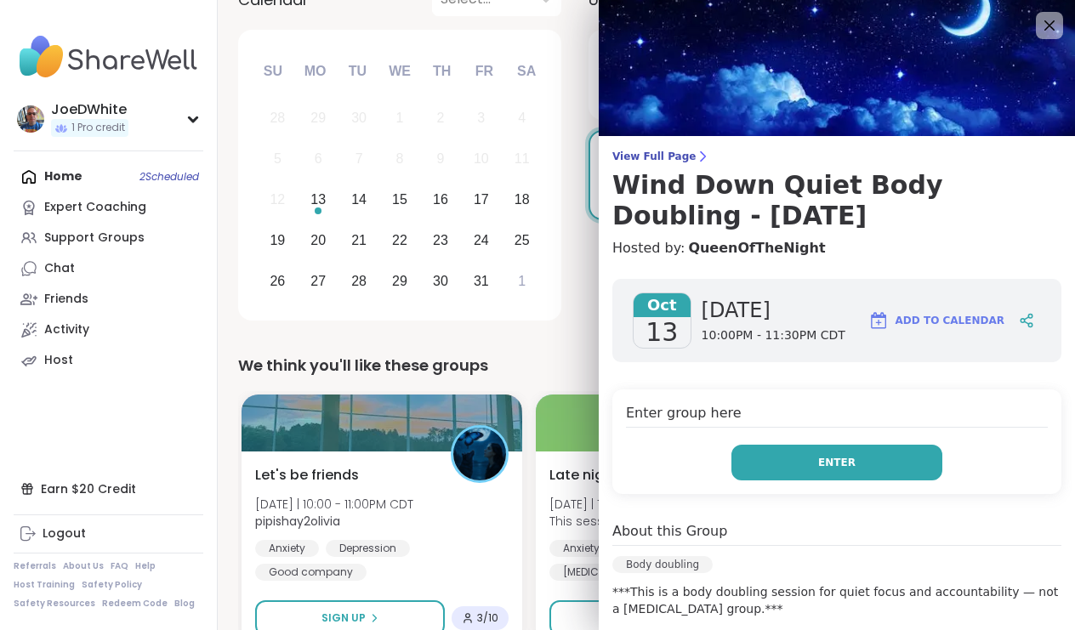
scroll to position [0, 0]
click at [891, 448] on button "Enter" at bounding box center [837, 463] width 211 height 36
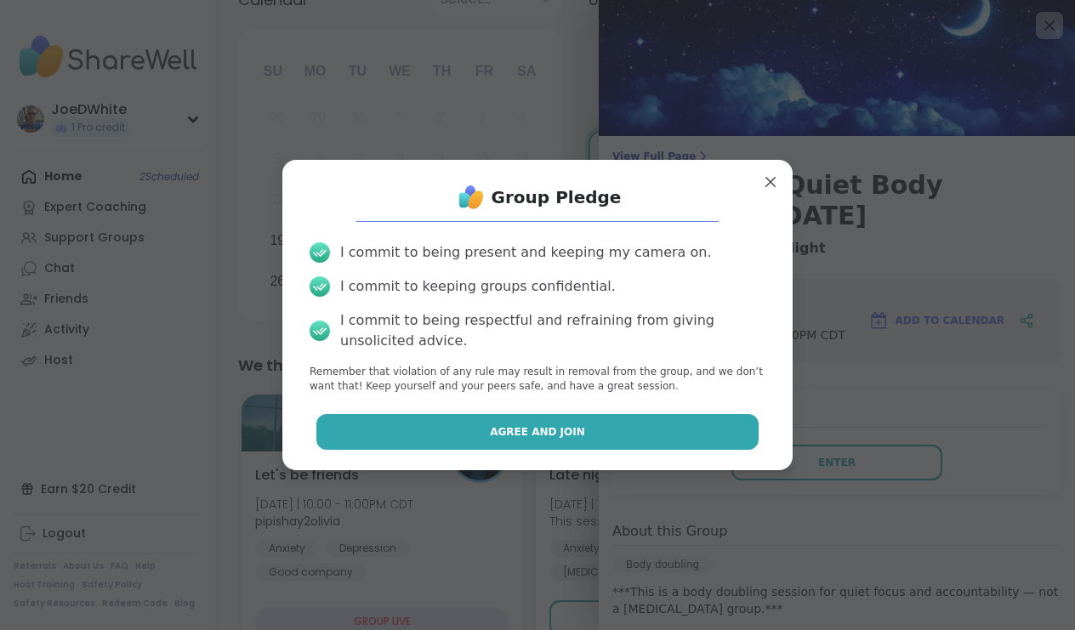
click at [550, 448] on button "Agree and Join" at bounding box center [538, 432] width 443 height 36
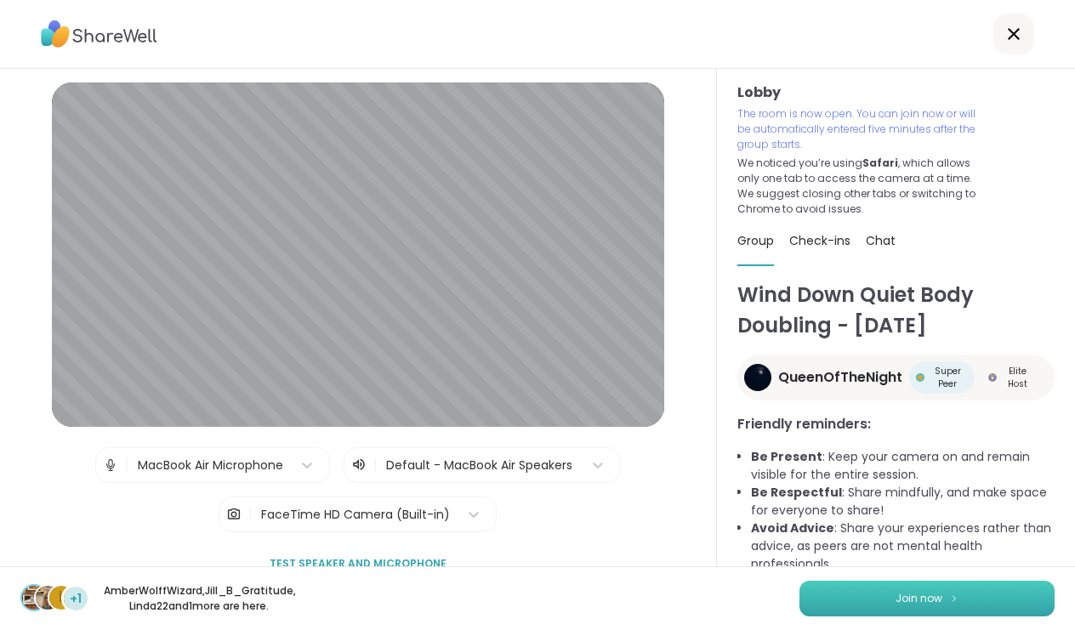
click at [850, 602] on button "Join now" at bounding box center [927, 599] width 255 height 36
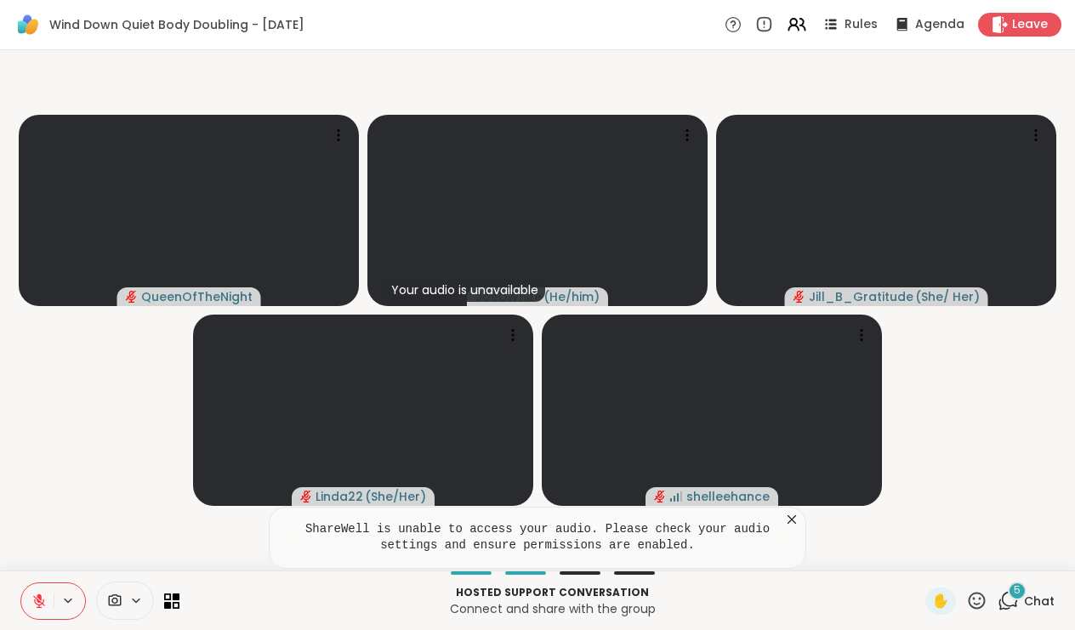
click at [1020, 594] on span "5" at bounding box center [1017, 591] width 7 height 14
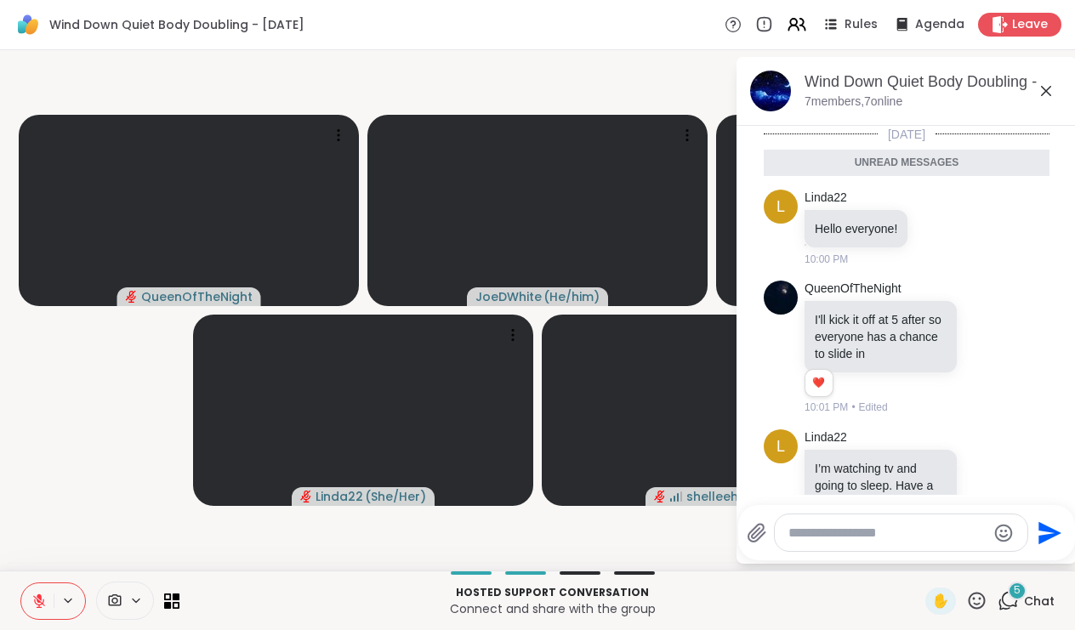
click at [1051, 92] on icon at bounding box center [1046, 91] width 20 height 20
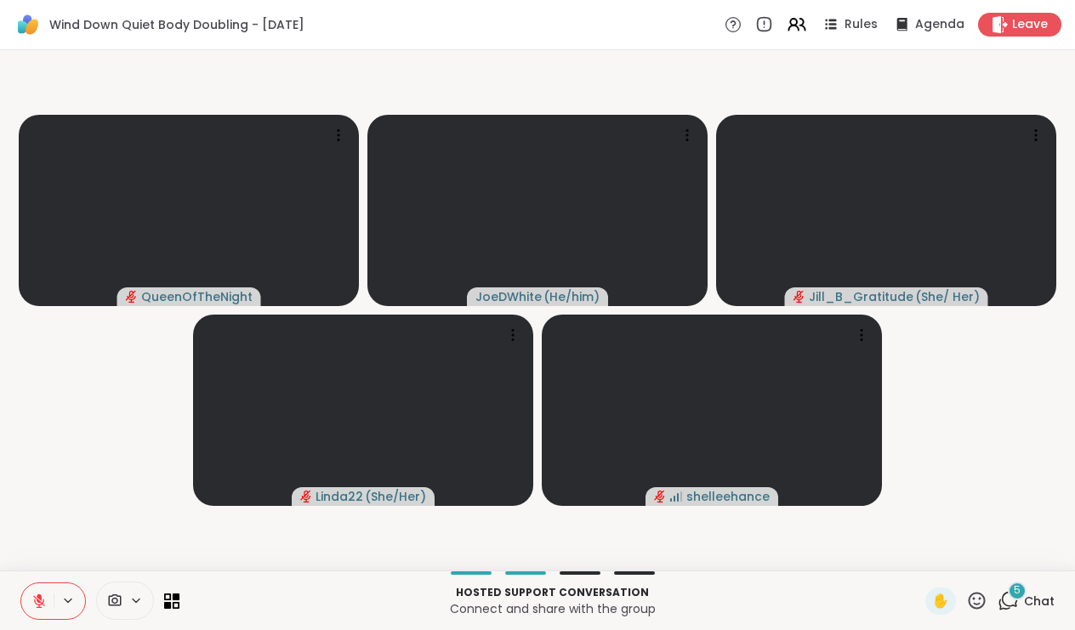
click at [1048, 92] on video-player-container "QueenOfTheNight JoeDWhite ( He/him ) [PERSON_NAME] ( She/ Her ) Linda22 ( She/H…" at bounding box center [537, 310] width 1055 height 507
click at [125, 597] on span at bounding box center [113, 601] width 32 height 16
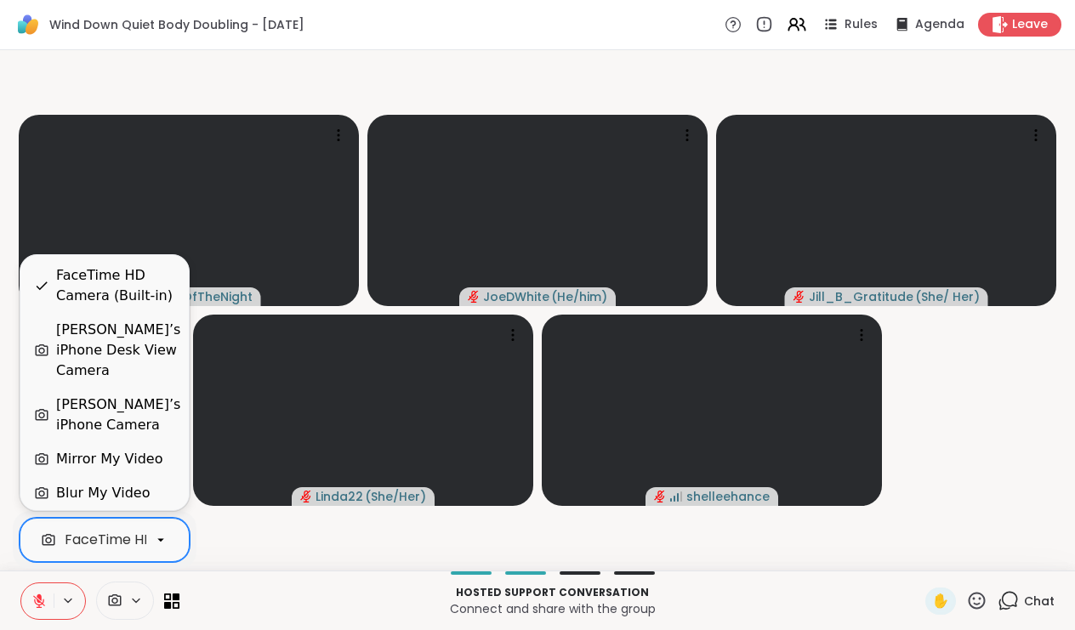
click at [163, 540] on icon at bounding box center [160, 540] width 7 height 3
click at [135, 483] on div "Blur My Video" at bounding box center [103, 493] width 94 height 20
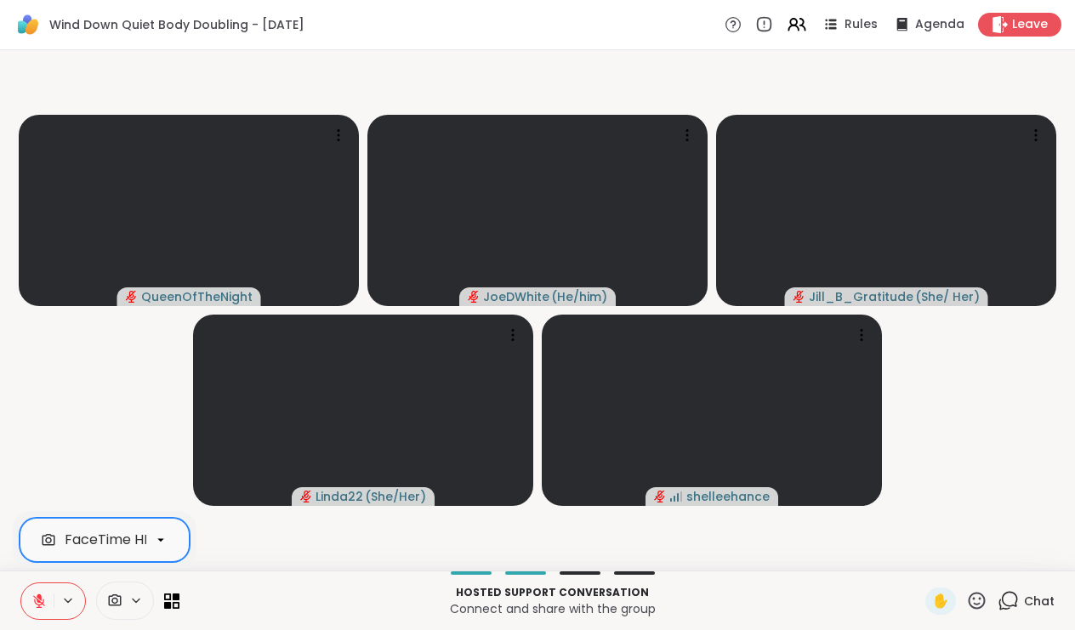
click at [157, 544] on icon at bounding box center [160, 540] width 15 height 15
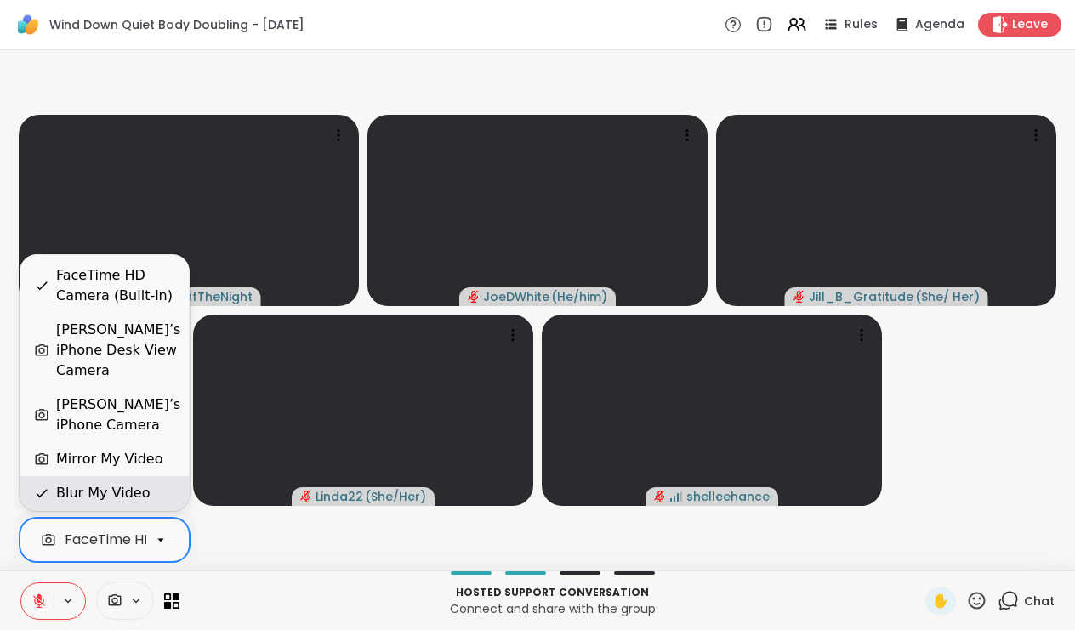
click at [135, 489] on div "Blur My Video" at bounding box center [103, 493] width 94 height 20
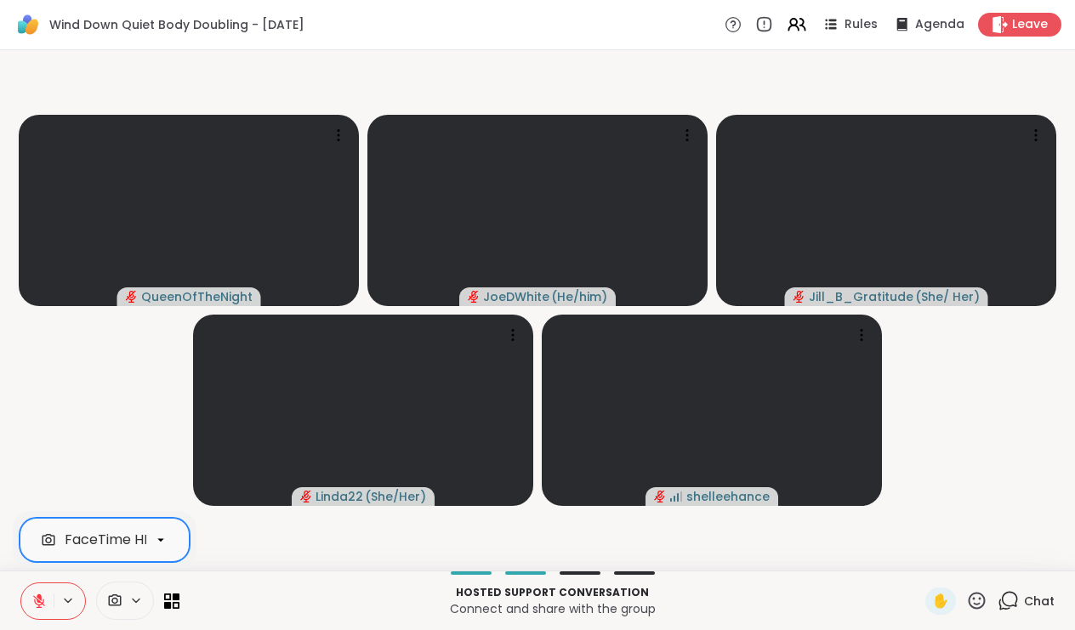
click at [160, 539] on icon at bounding box center [160, 540] width 7 height 3
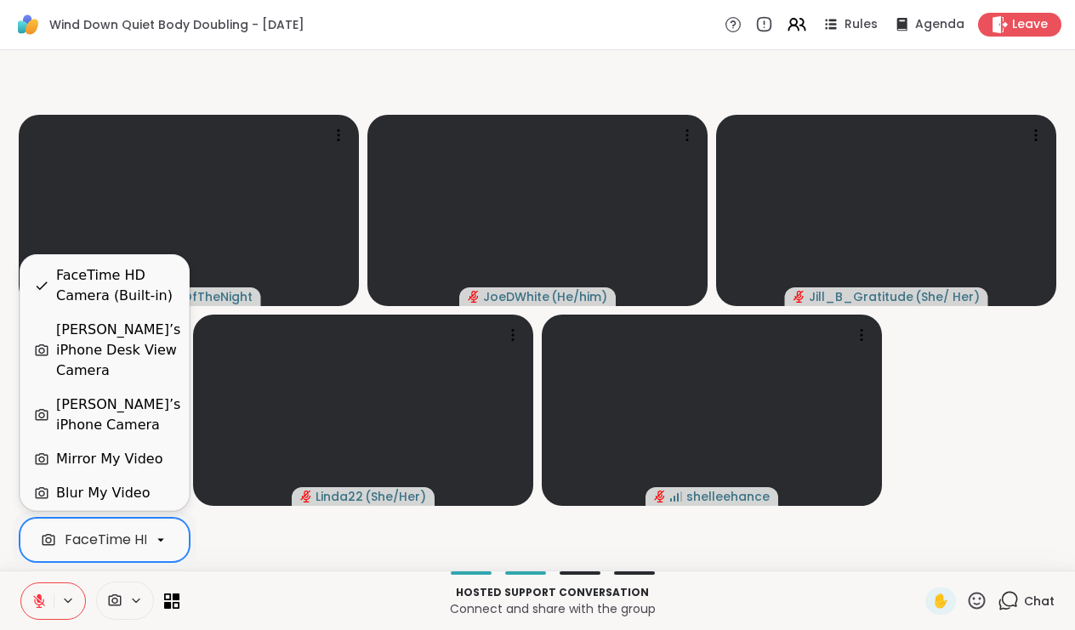
click at [121, 368] on div "[PERSON_NAME]’s iPhone Desk View Camera" at bounding box center [118, 350] width 124 height 61
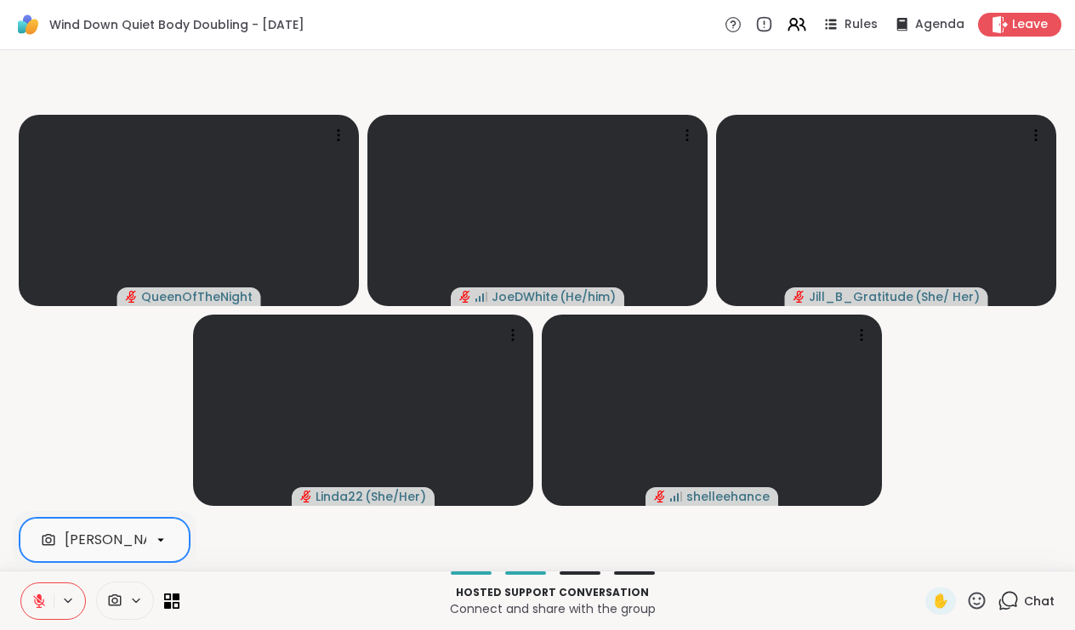
click at [156, 535] on icon at bounding box center [160, 540] width 15 height 15
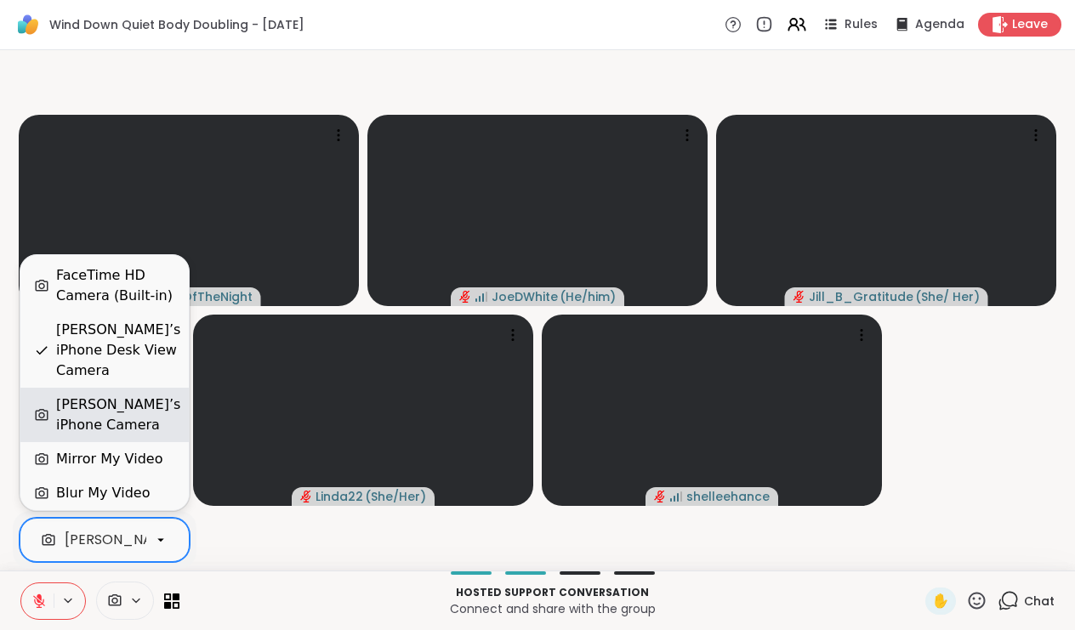
scroll to position [0, 133]
click at [133, 403] on div "[PERSON_NAME]’s iPhone Camera" at bounding box center [118, 415] width 124 height 41
click at [164, 537] on icon at bounding box center [160, 540] width 15 height 15
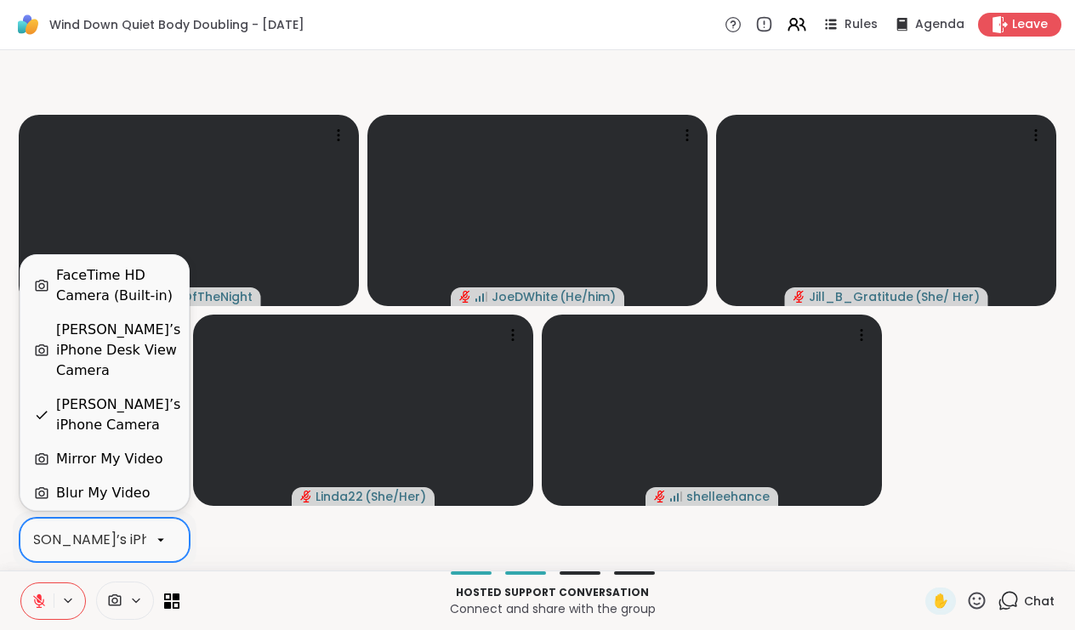
click at [131, 359] on div "[PERSON_NAME]’s iPhone Desk View Camera" at bounding box center [118, 350] width 124 height 61
click at [167, 534] on icon at bounding box center [160, 540] width 15 height 15
click at [135, 404] on div "[PERSON_NAME]’s iPhone Camera" at bounding box center [118, 415] width 124 height 41
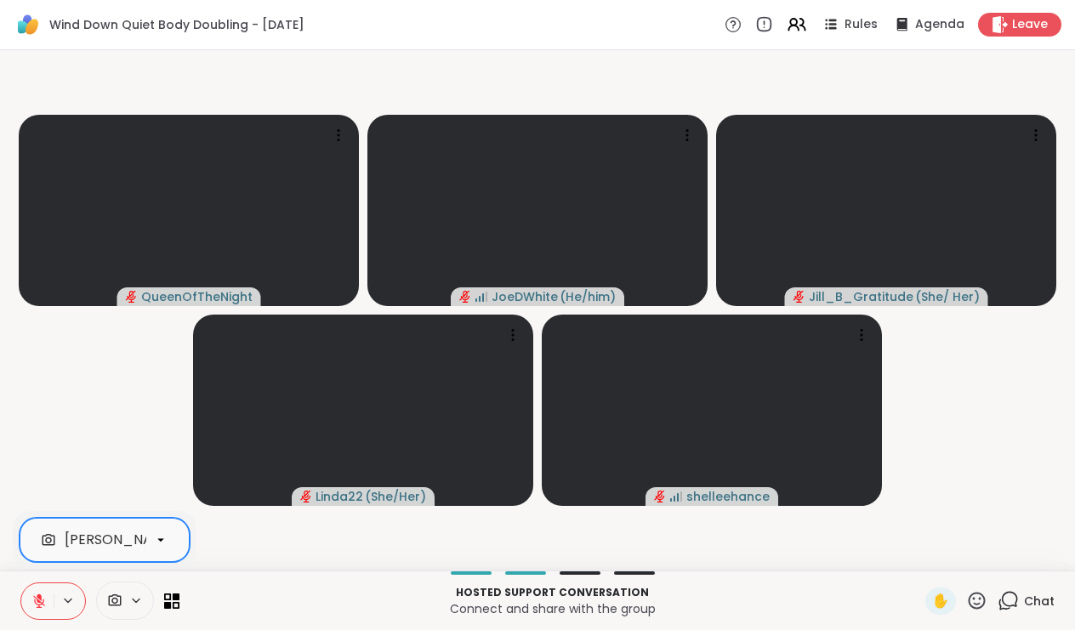
click at [158, 533] on icon at bounding box center [160, 540] width 15 height 15
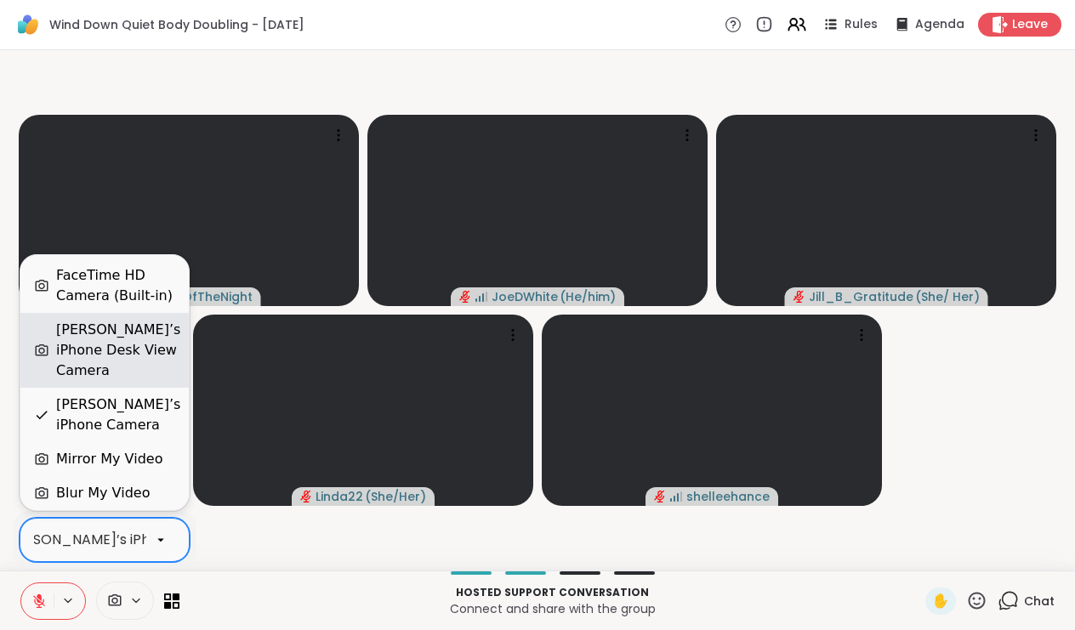
click at [106, 356] on div "[PERSON_NAME]’s iPhone Desk View Camera" at bounding box center [118, 350] width 124 height 61
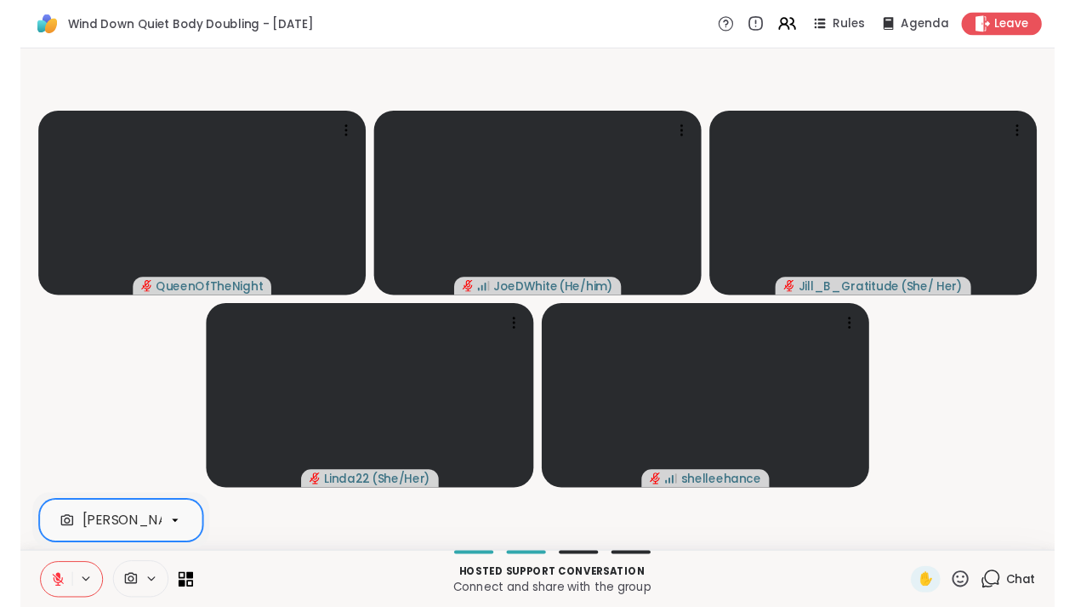
scroll to position [0, 0]
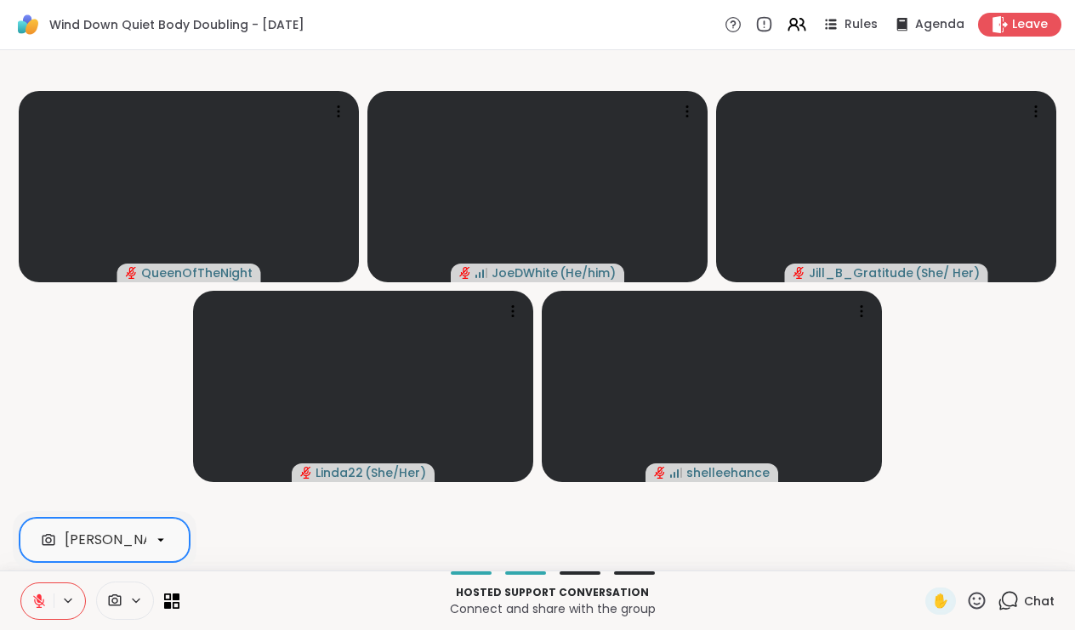
click at [67, 599] on icon at bounding box center [68, 600] width 7 height 3
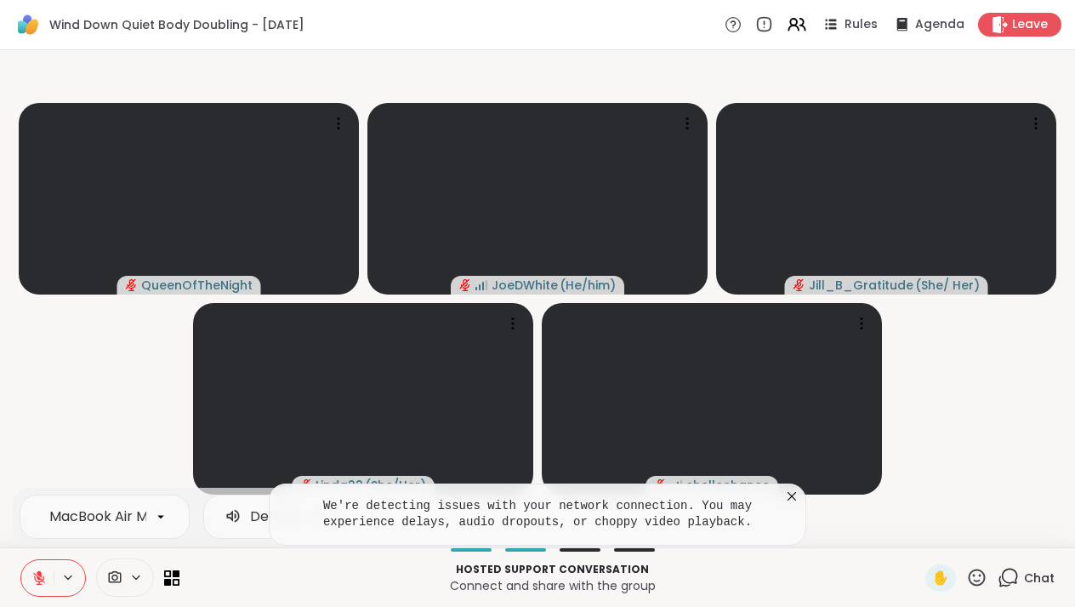
click at [91, 374] on video-player-container "QueenOfTheNight JoeDWhite ( He/him ) [PERSON_NAME] ( She/ Her ) Linda22 ( She/H…" at bounding box center [537, 298] width 1055 height 483
click at [793, 499] on icon at bounding box center [792, 496] width 17 height 17
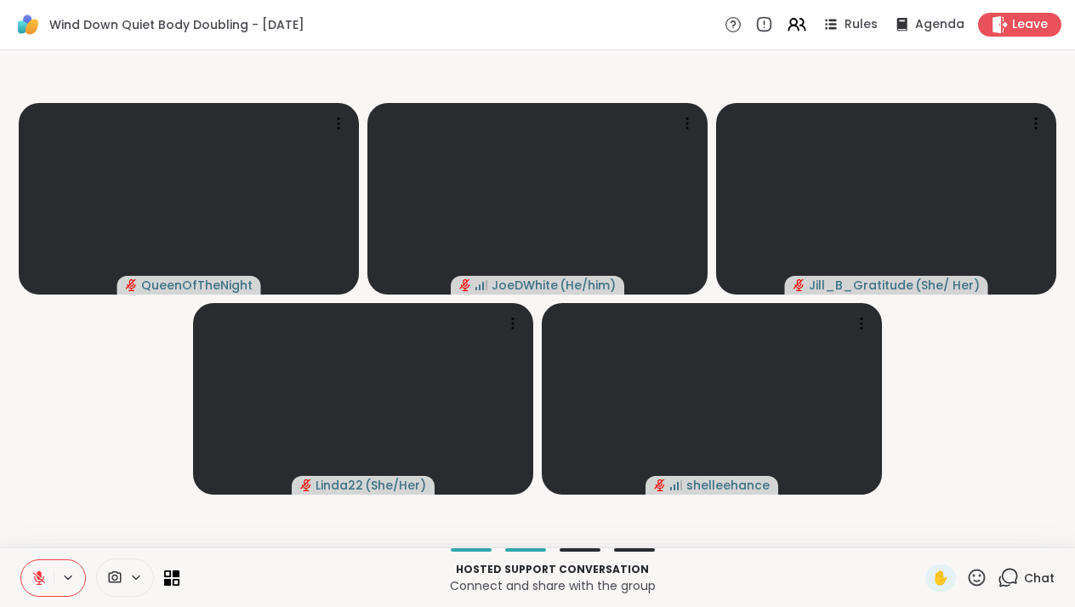
click at [131, 579] on icon at bounding box center [136, 577] width 14 height 14
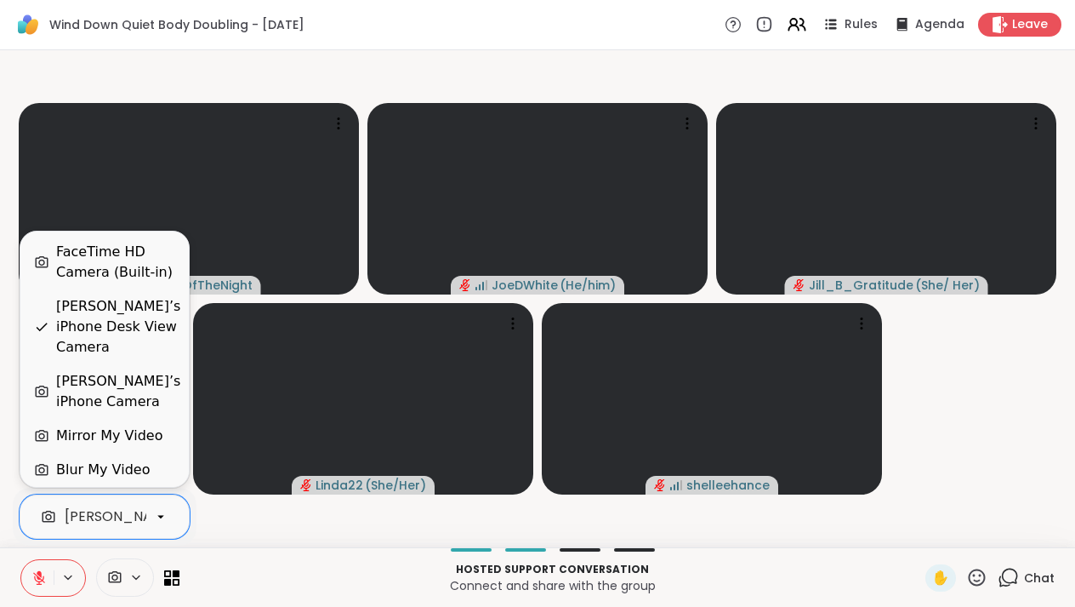
click at [158, 517] on icon at bounding box center [160, 516] width 15 height 15
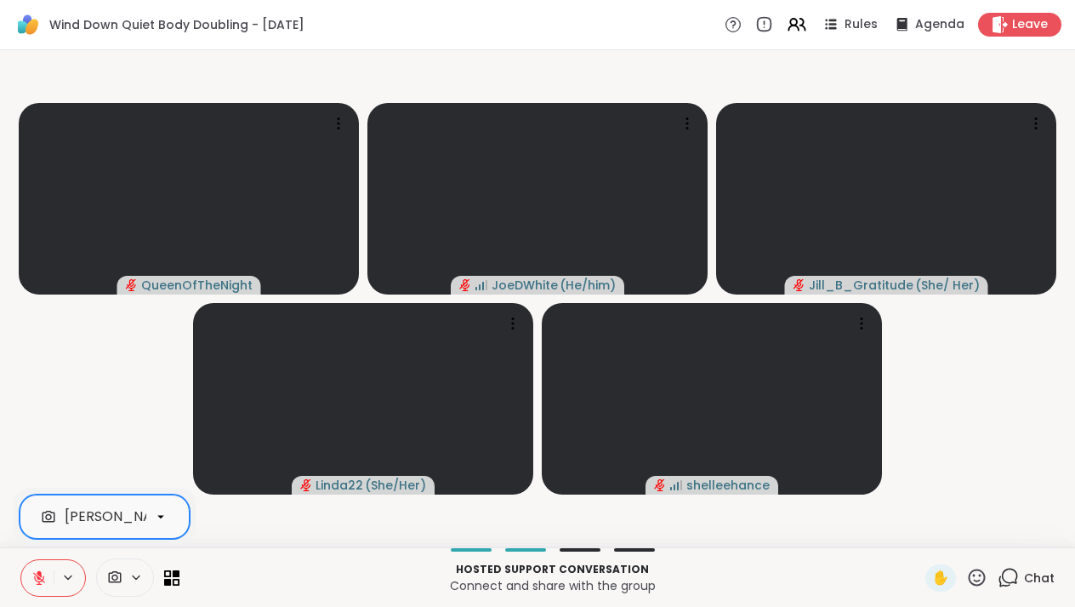
scroll to position [0, 133]
click at [162, 514] on icon at bounding box center [160, 516] width 15 height 15
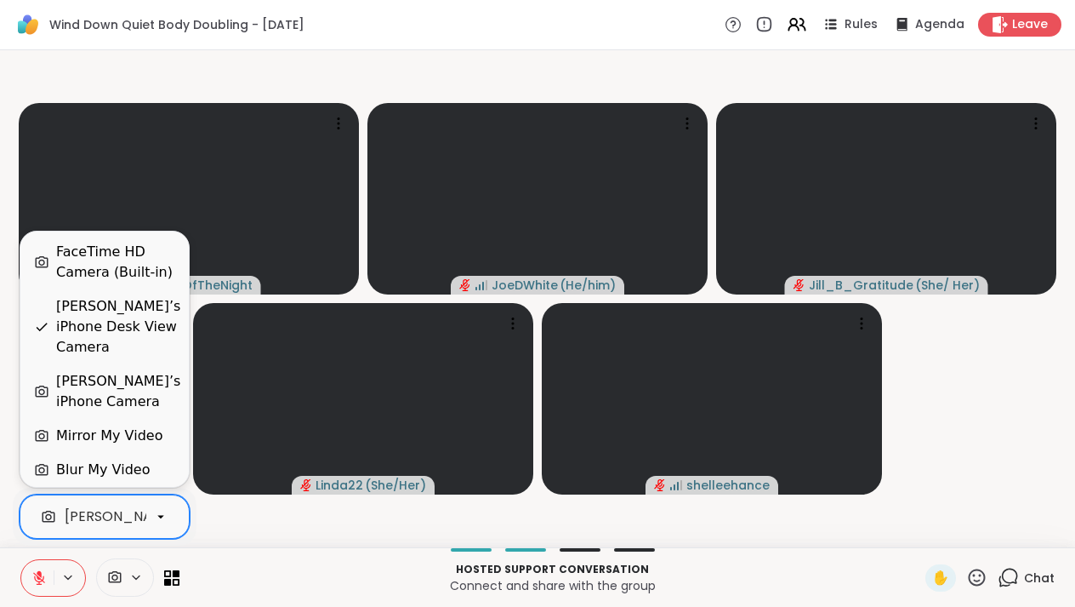
click at [240, 537] on video-player-container "QueenOfTheNight JoeDWhite ( He/him ) [PERSON_NAME] ( She/ Her ) Linda22 ( She/H…" at bounding box center [537, 298] width 1055 height 483
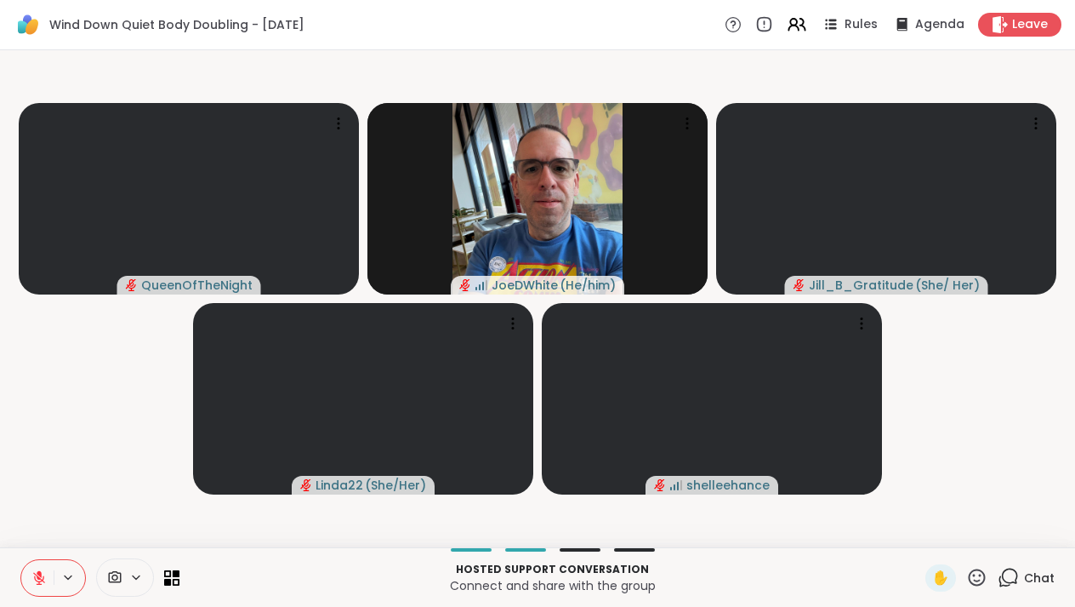
click at [140, 575] on icon at bounding box center [136, 577] width 14 height 14
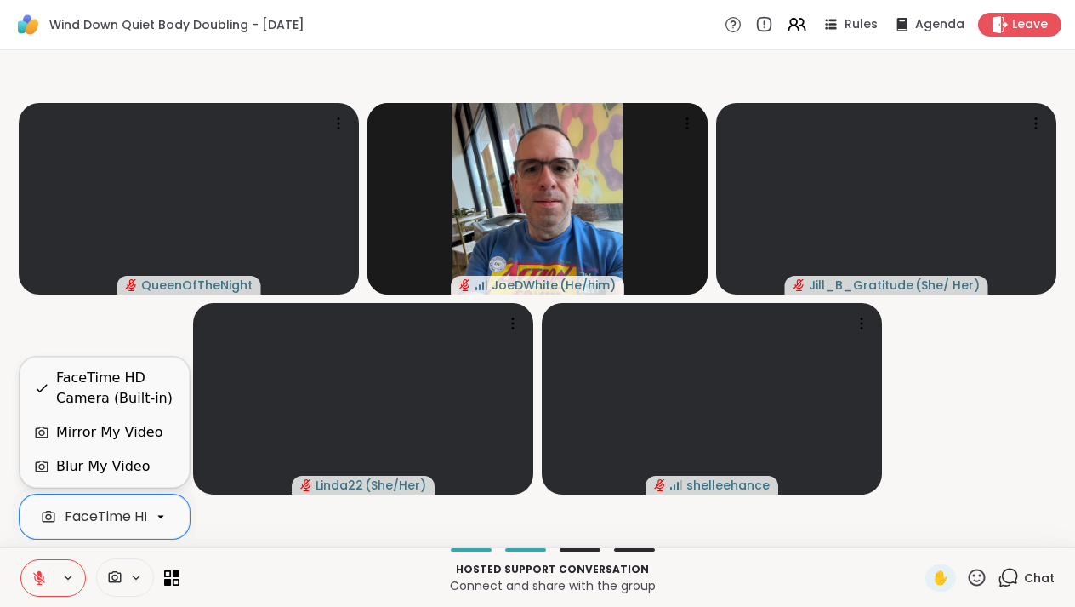
click at [158, 517] on icon at bounding box center [160, 516] width 15 height 15
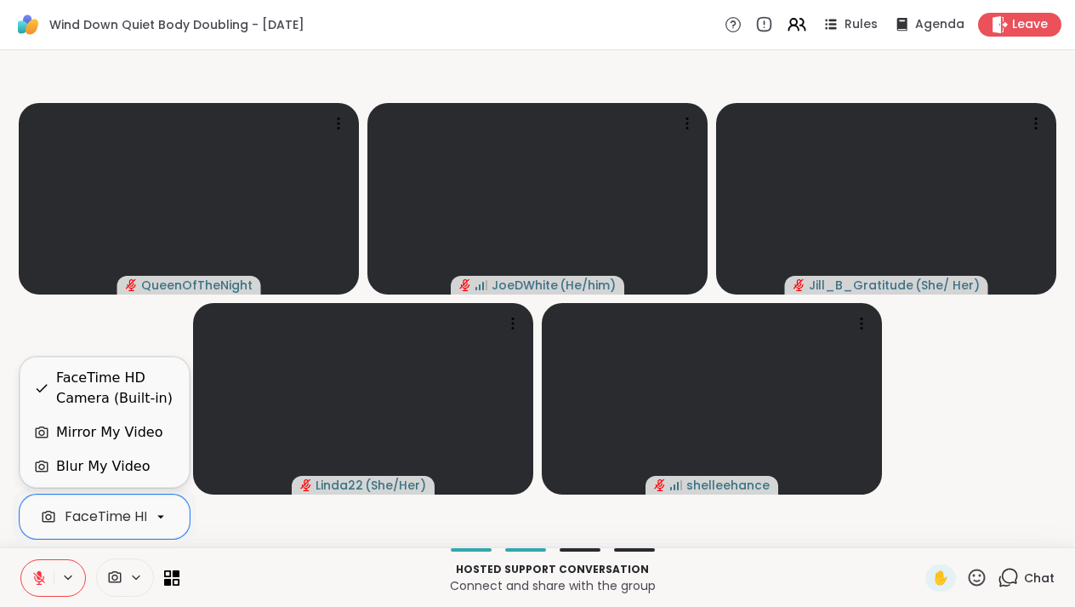
click at [267, 530] on video-player-container "QueenOfTheNight JoeDWhite ( He/him ) [PERSON_NAME] ( She/ Her ) Linda22 ( She/H…" at bounding box center [537, 298] width 1055 height 483
